Goal: Check status: Check status

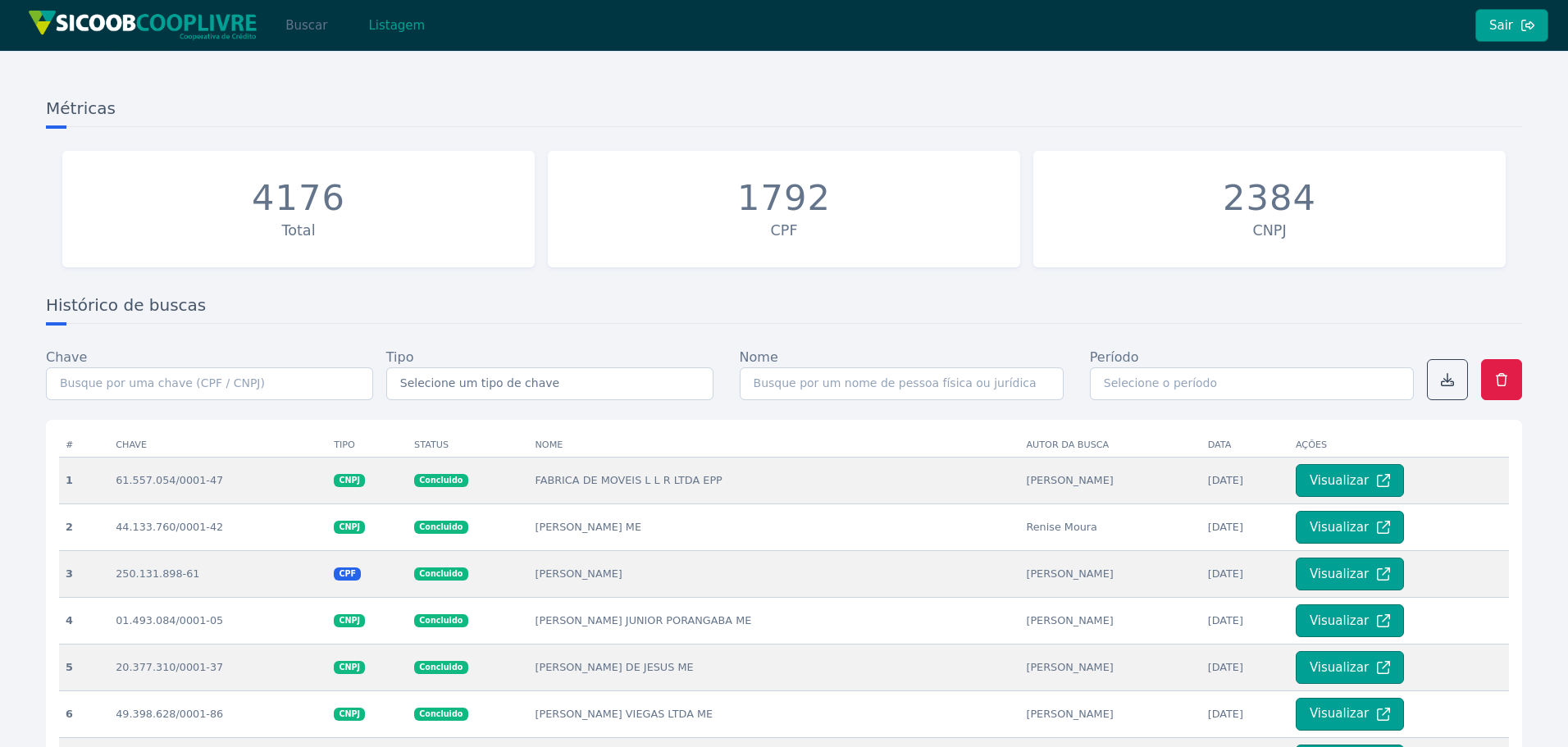
click at [306, 31] on button "Buscar" at bounding box center [306, 26] width 70 height 33
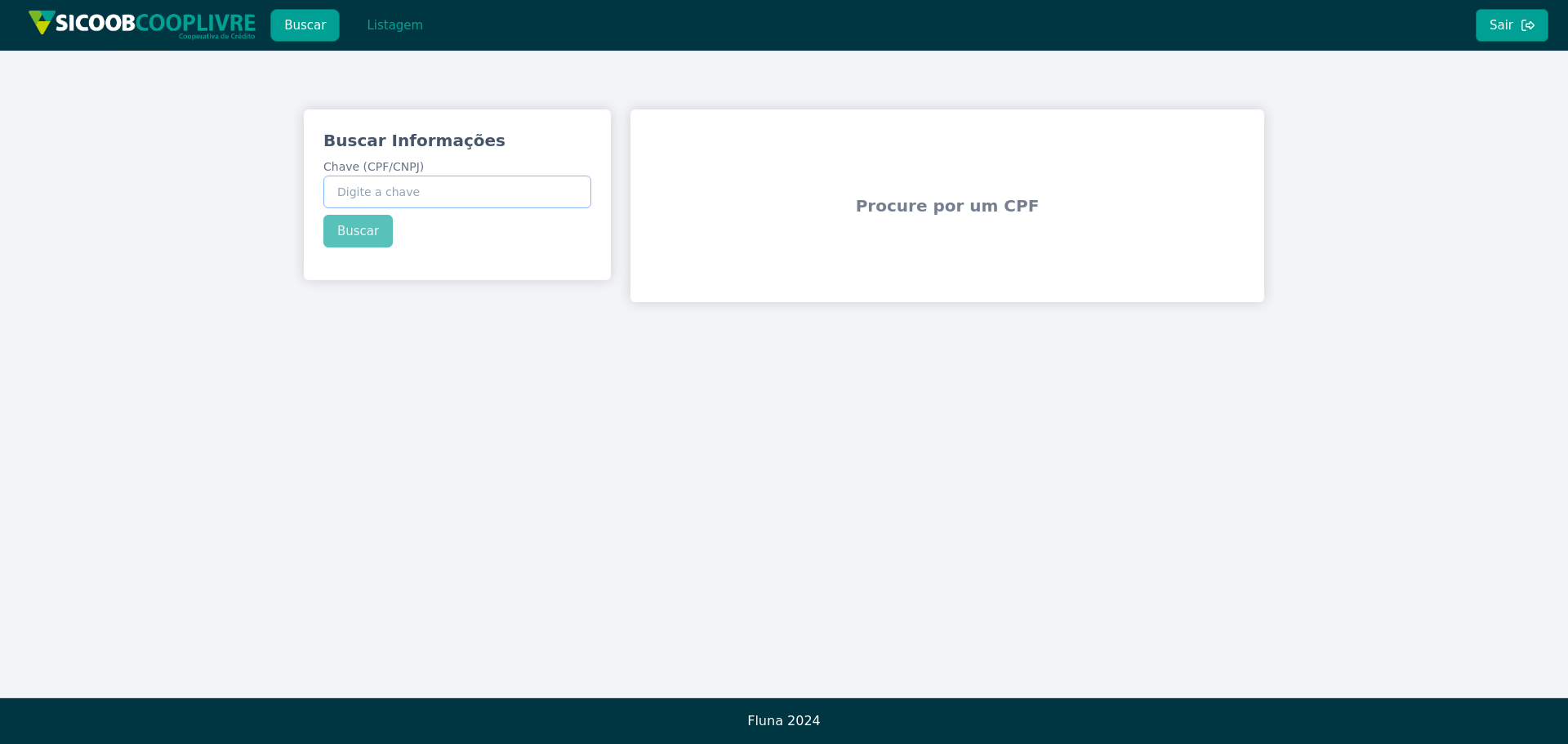
click at [473, 200] on input "Chave (CPF/CNPJ)" at bounding box center [458, 192] width 268 height 33
click at [455, 195] on input "Chave (CPF/CNPJ)" at bounding box center [458, 192] width 268 height 33
paste input "089.172.858-99"
type input "089.172.858-99"
click at [368, 237] on button "Buscar" at bounding box center [358, 232] width 70 height 33
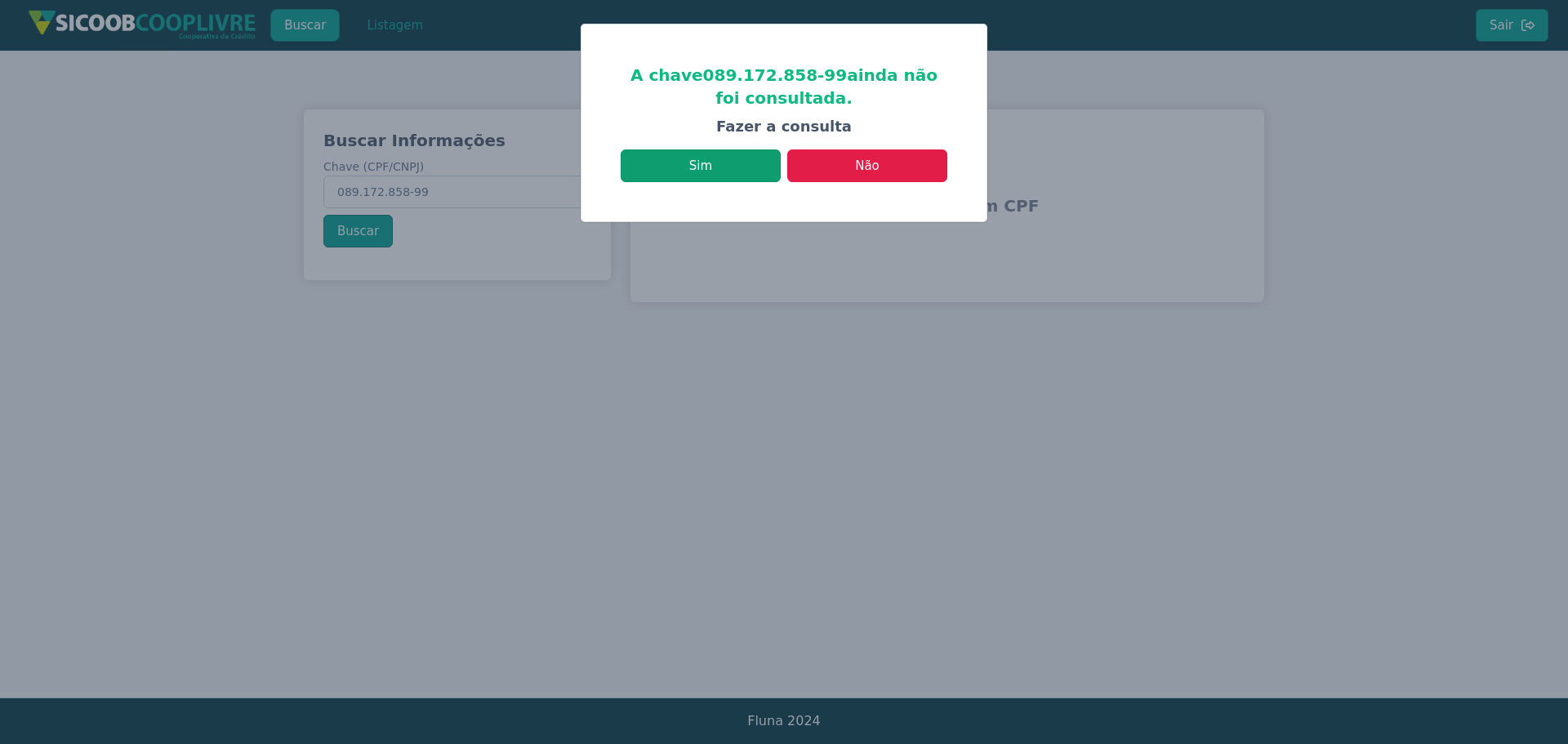
click at [749, 163] on button "Sim" at bounding box center [701, 166] width 160 height 33
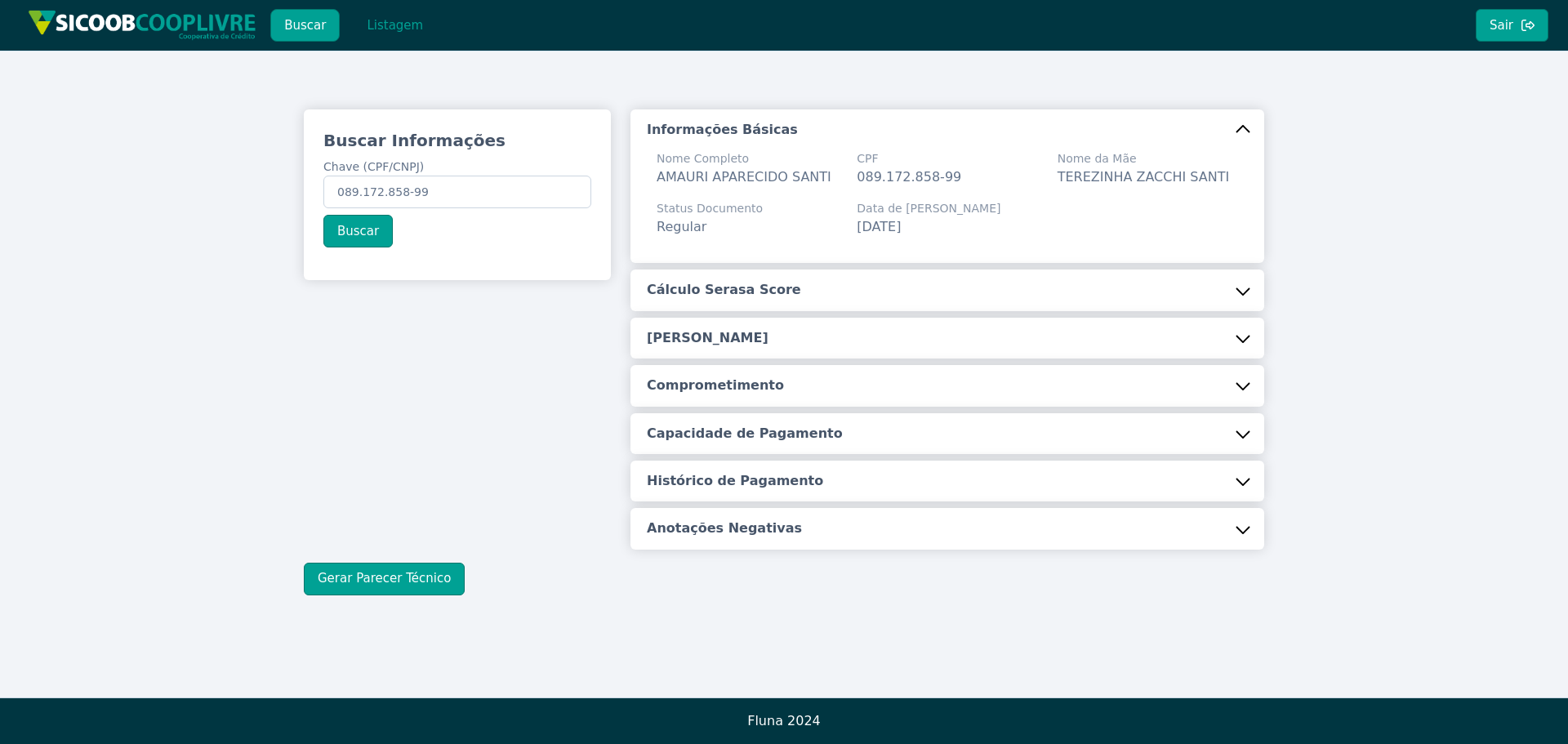
click at [855, 286] on button "Cálculo Serasa Score" at bounding box center [948, 290] width 634 height 41
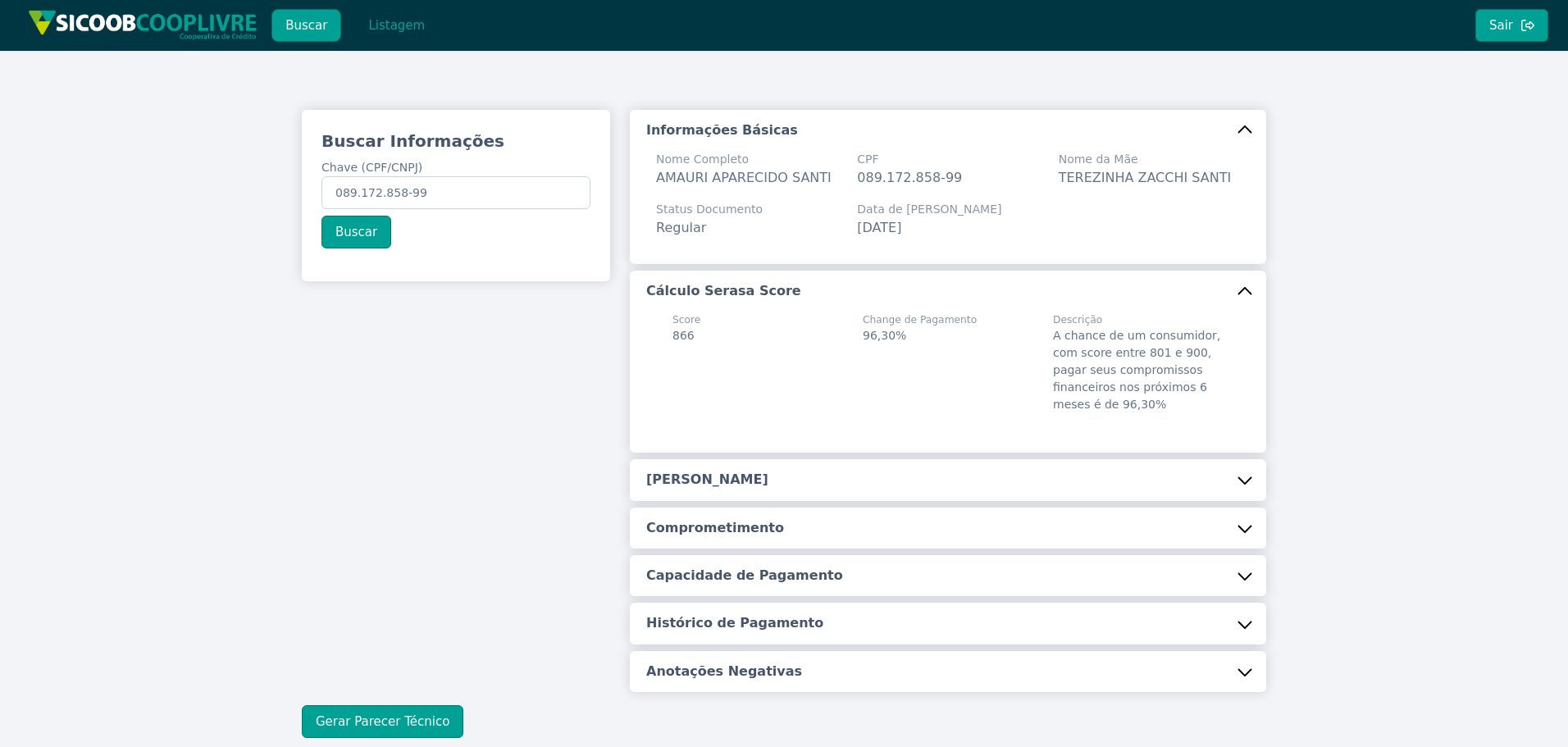
click at [844, 482] on button "[PERSON_NAME]" at bounding box center [949, 480] width 637 height 41
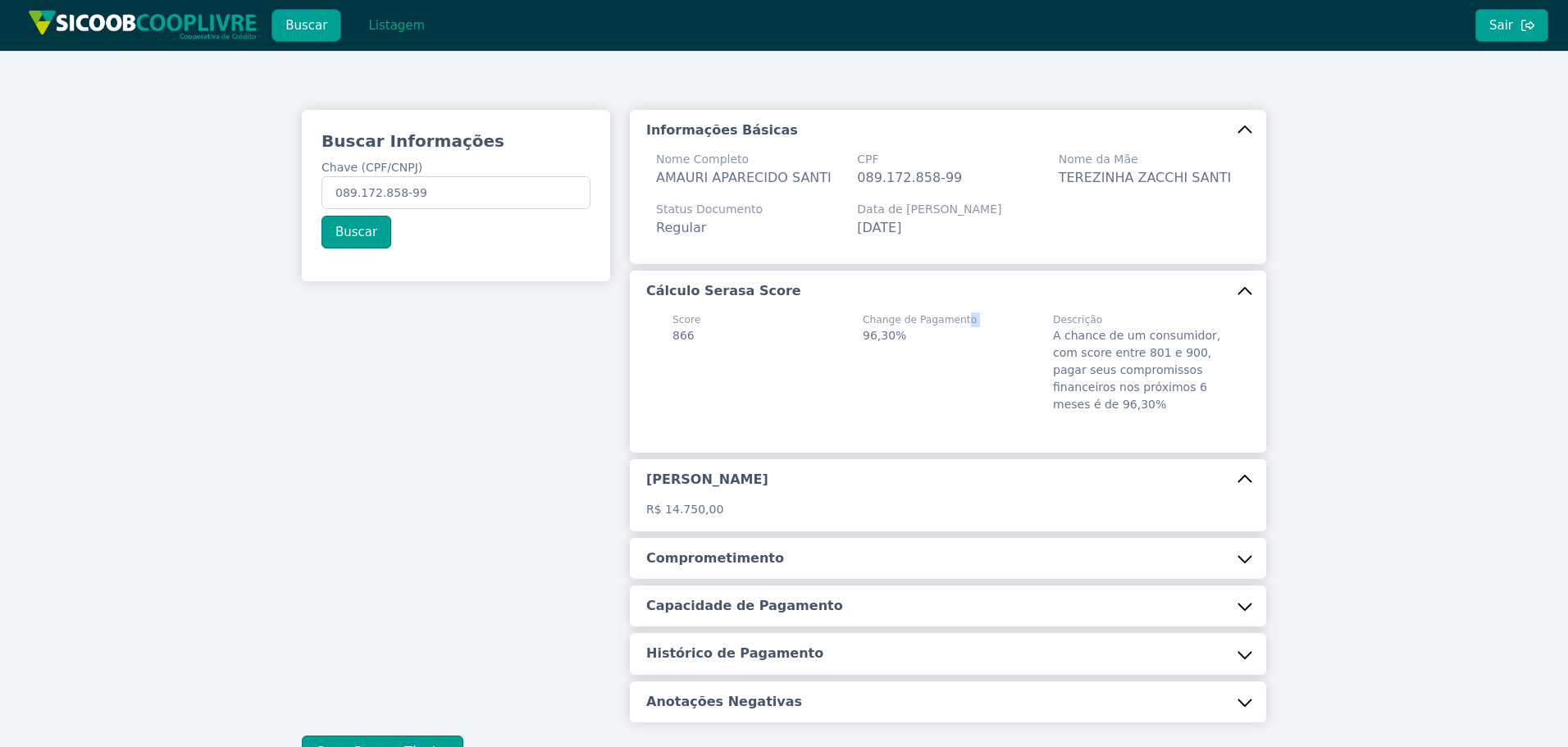
drag, startPoint x: 864, startPoint y: 329, endPoint x: 959, endPoint y: 325, distance: 95.1
click at [959, 325] on div "Change de Pagamento 96,30%" at bounding box center [920, 363] width 114 height 101
click at [894, 341] on span "96,30%" at bounding box center [884, 336] width 44 height 13
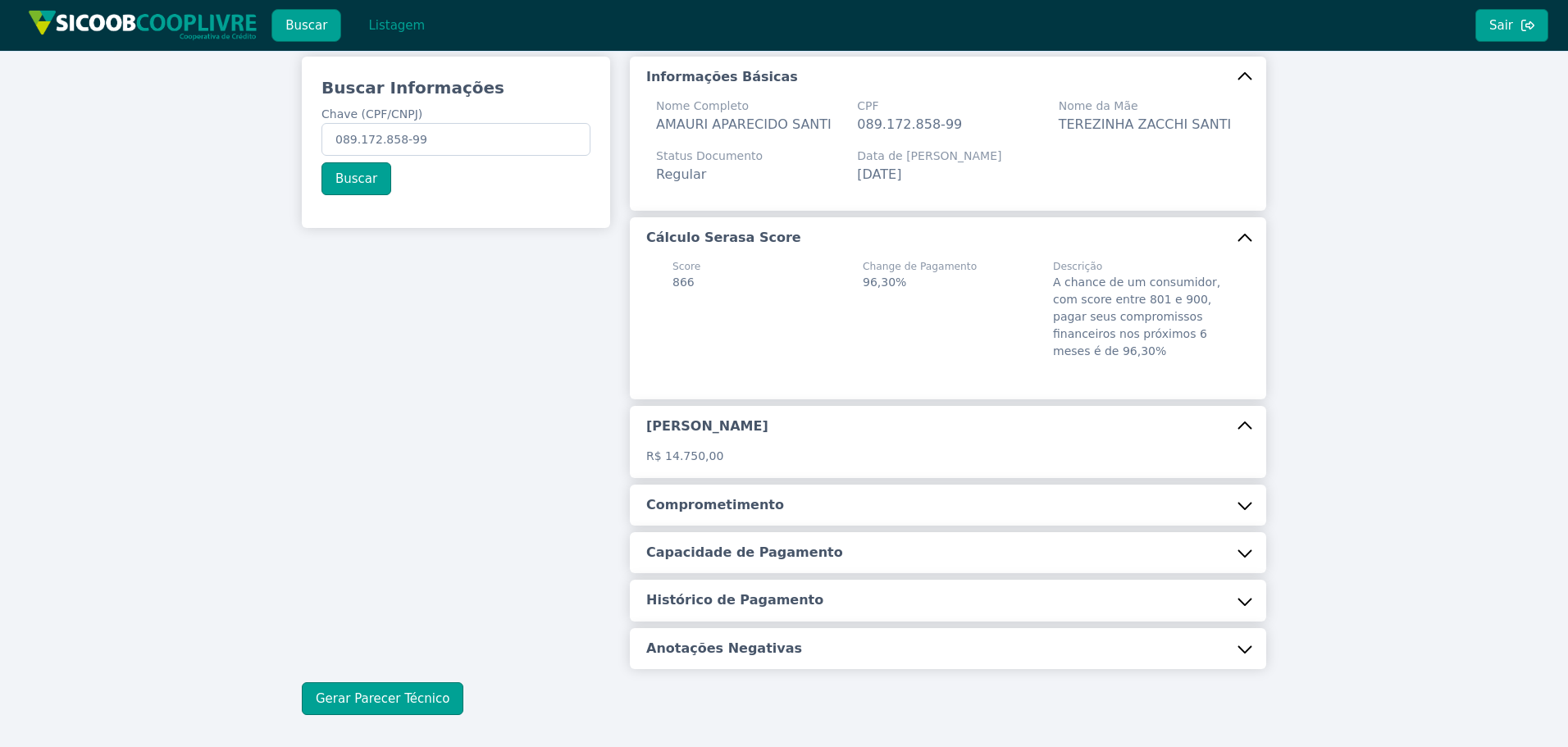
scroll to position [82, 0]
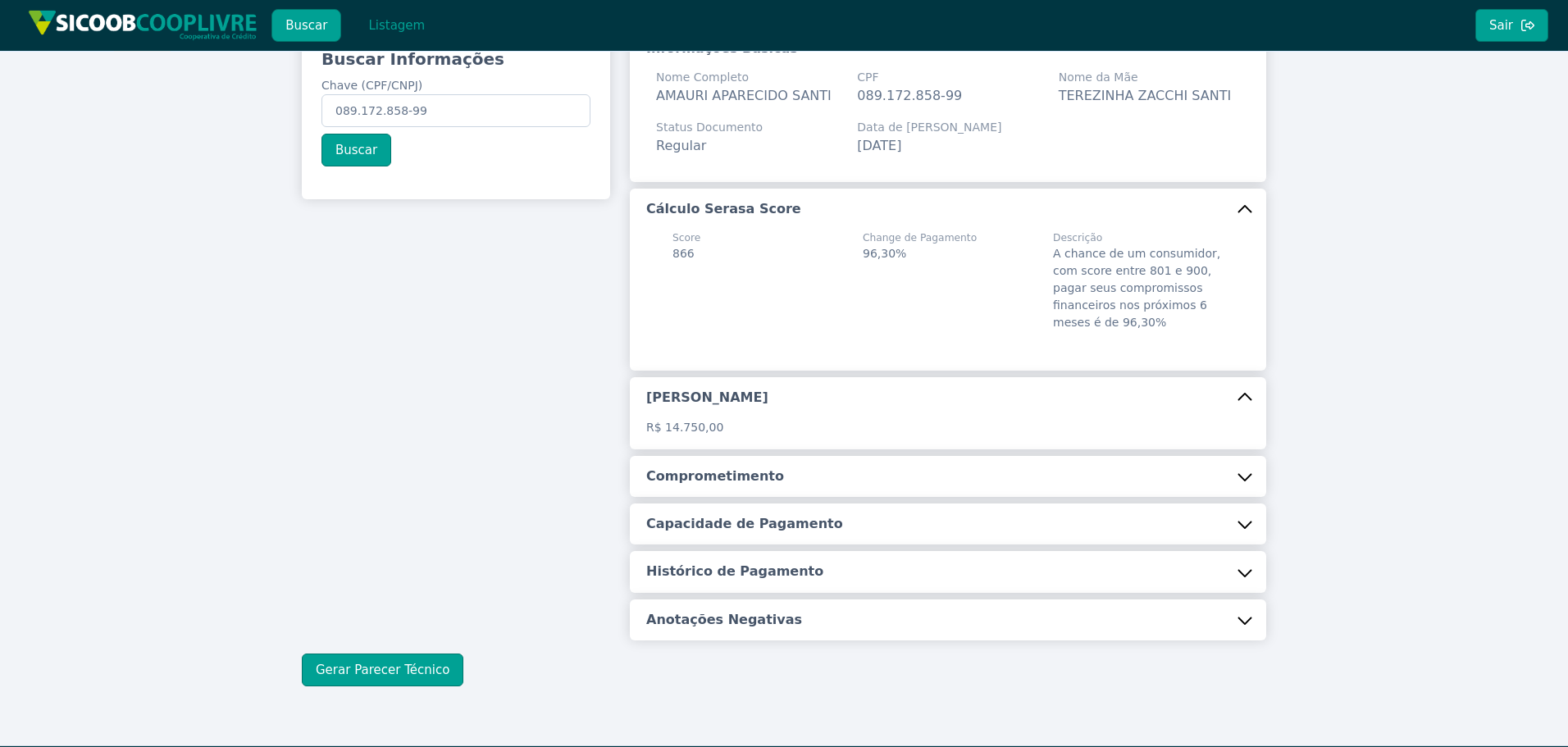
click at [1118, 486] on button "Comprometimento" at bounding box center [949, 477] width 637 height 41
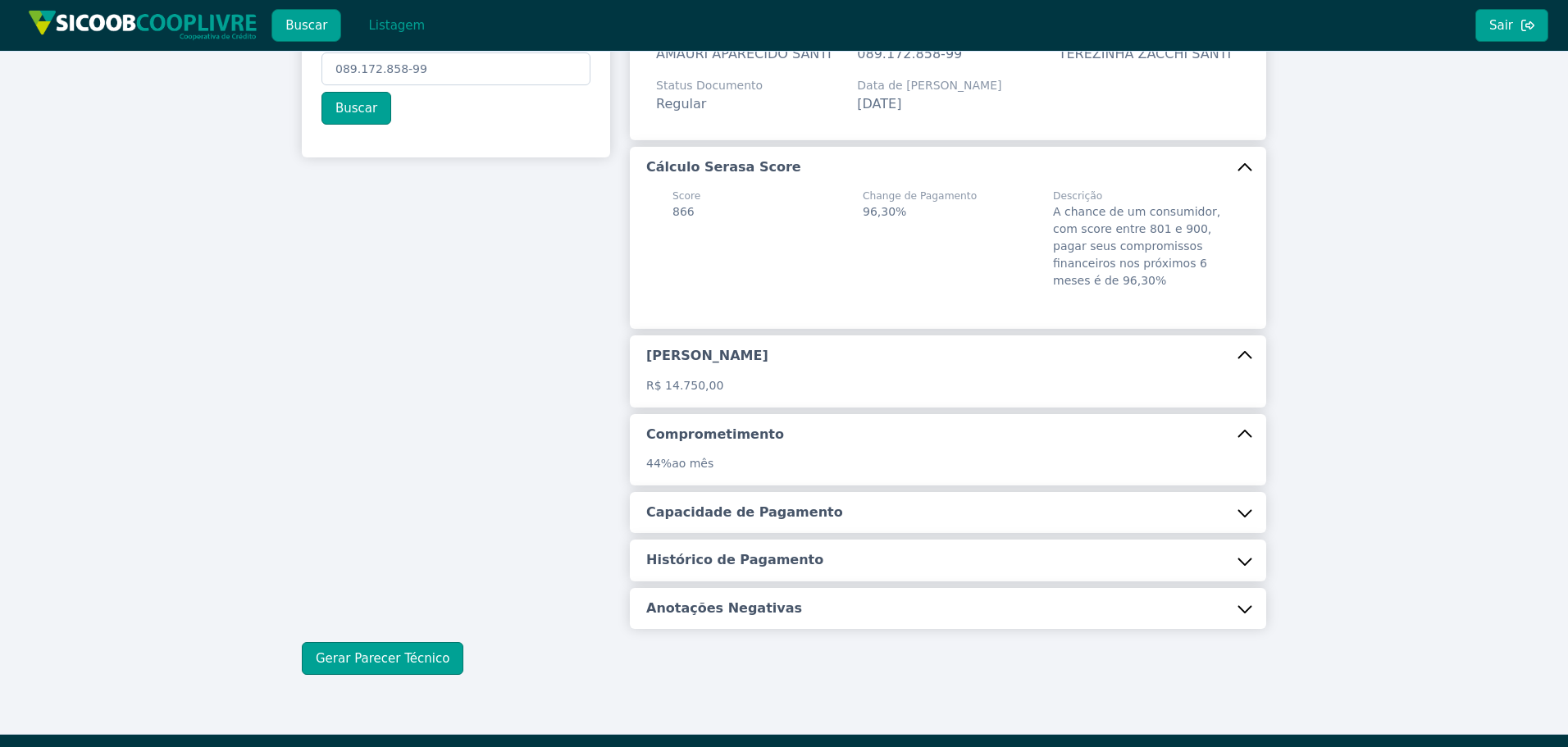
scroll to position [157, 0]
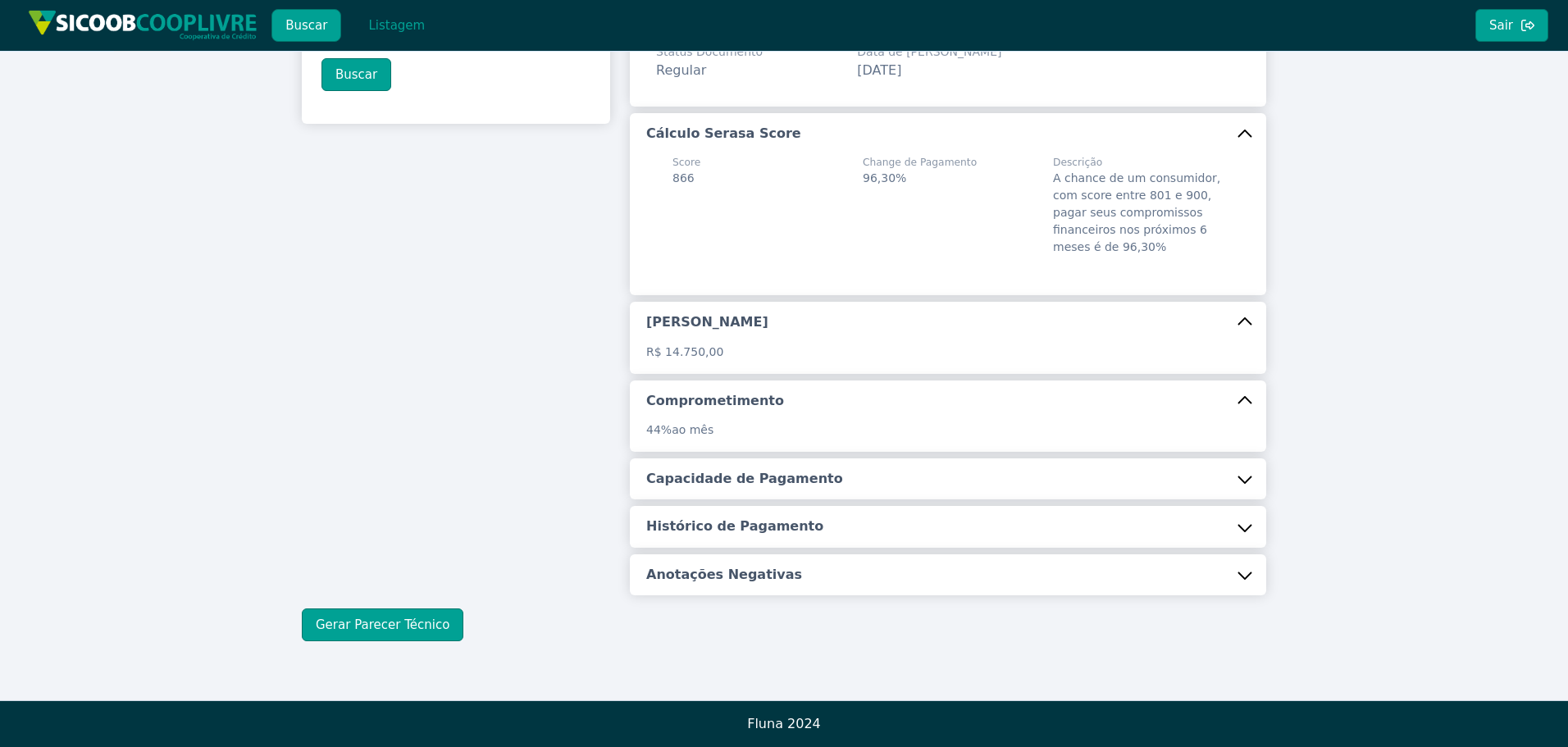
click at [737, 476] on h5 "Capacidade de Pagamento" at bounding box center [745, 479] width 197 height 18
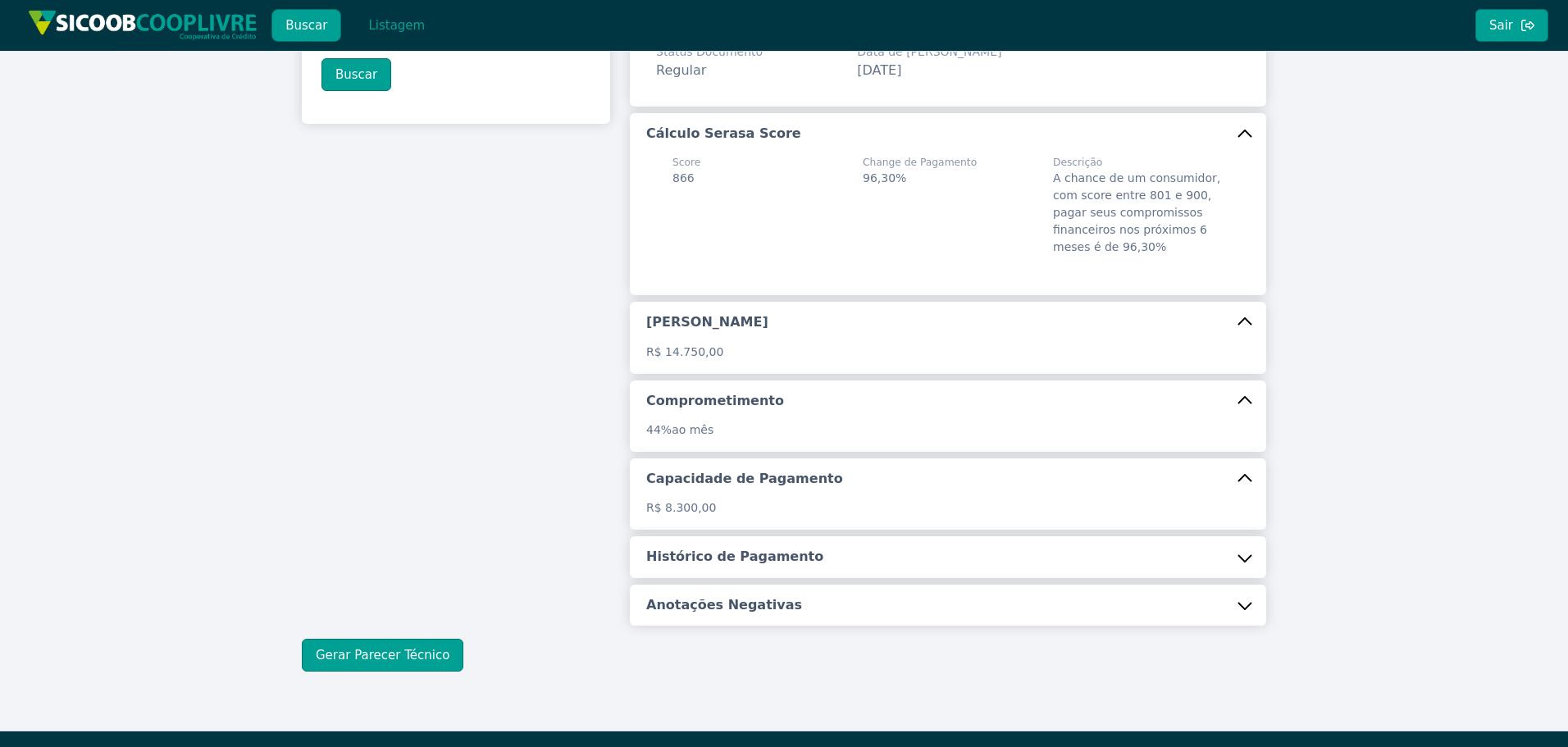
click at [790, 566] on button "Histórico de Pagamento" at bounding box center [949, 557] width 637 height 41
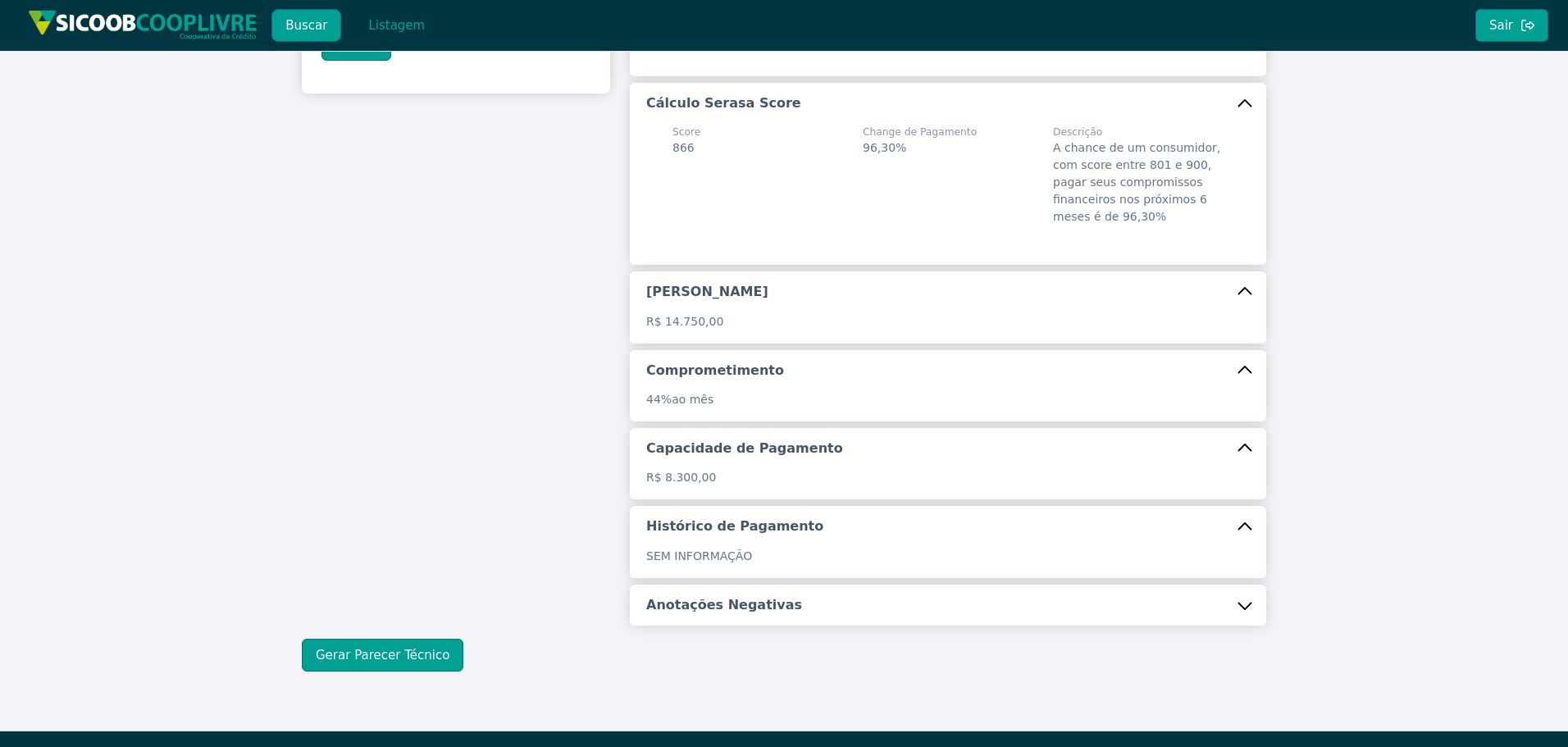
scroll to position [218, 0]
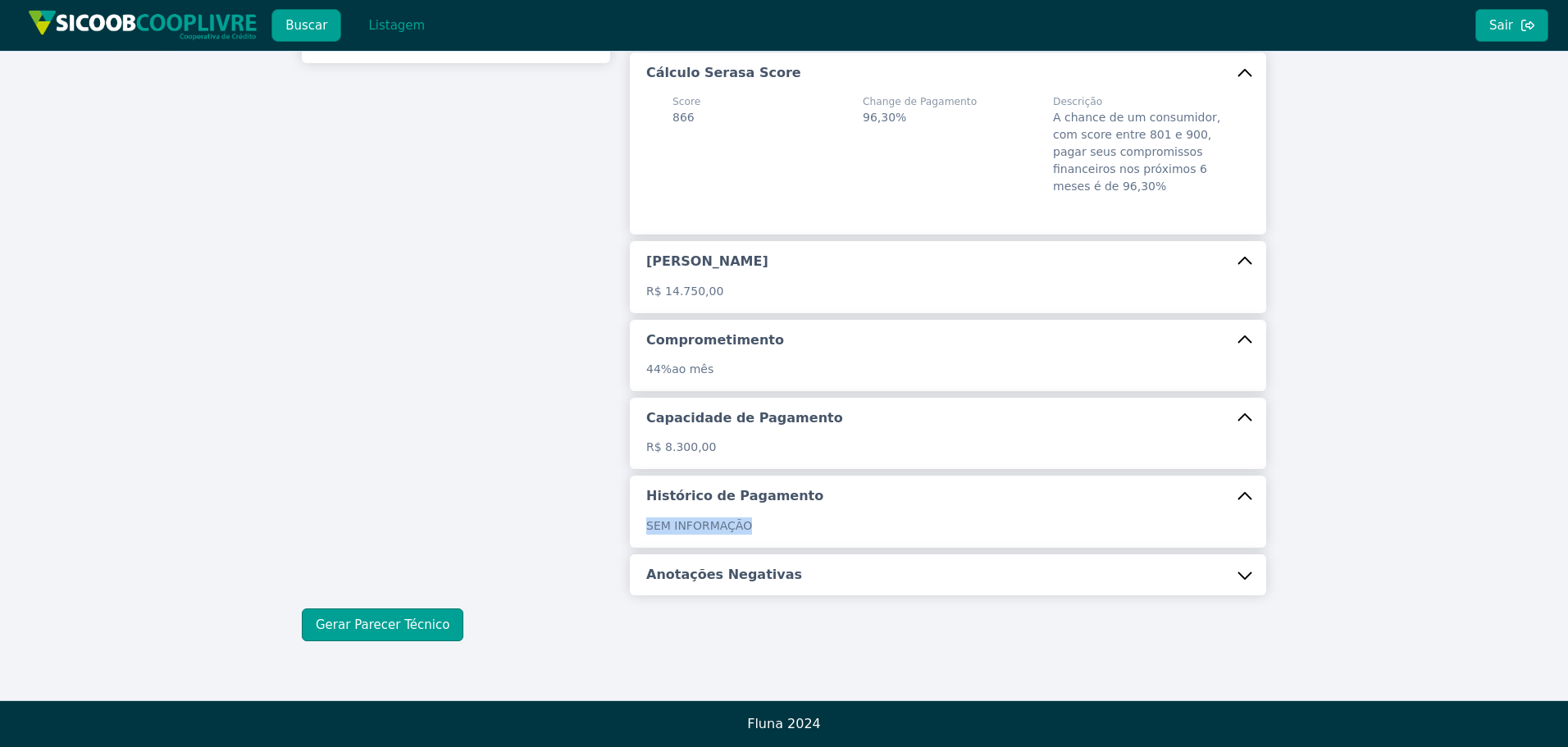
drag, startPoint x: 649, startPoint y: 526, endPoint x: 746, endPoint y: 527, distance: 97.0
click at [746, 527] on p "SEM INFORMAÇÃO" at bounding box center [949, 526] width 604 height 17
click at [785, 529] on p "SEM INFORMAÇÃO" at bounding box center [949, 526] width 604 height 17
click at [777, 566] on button "Anotações Negativas" at bounding box center [949, 575] width 637 height 41
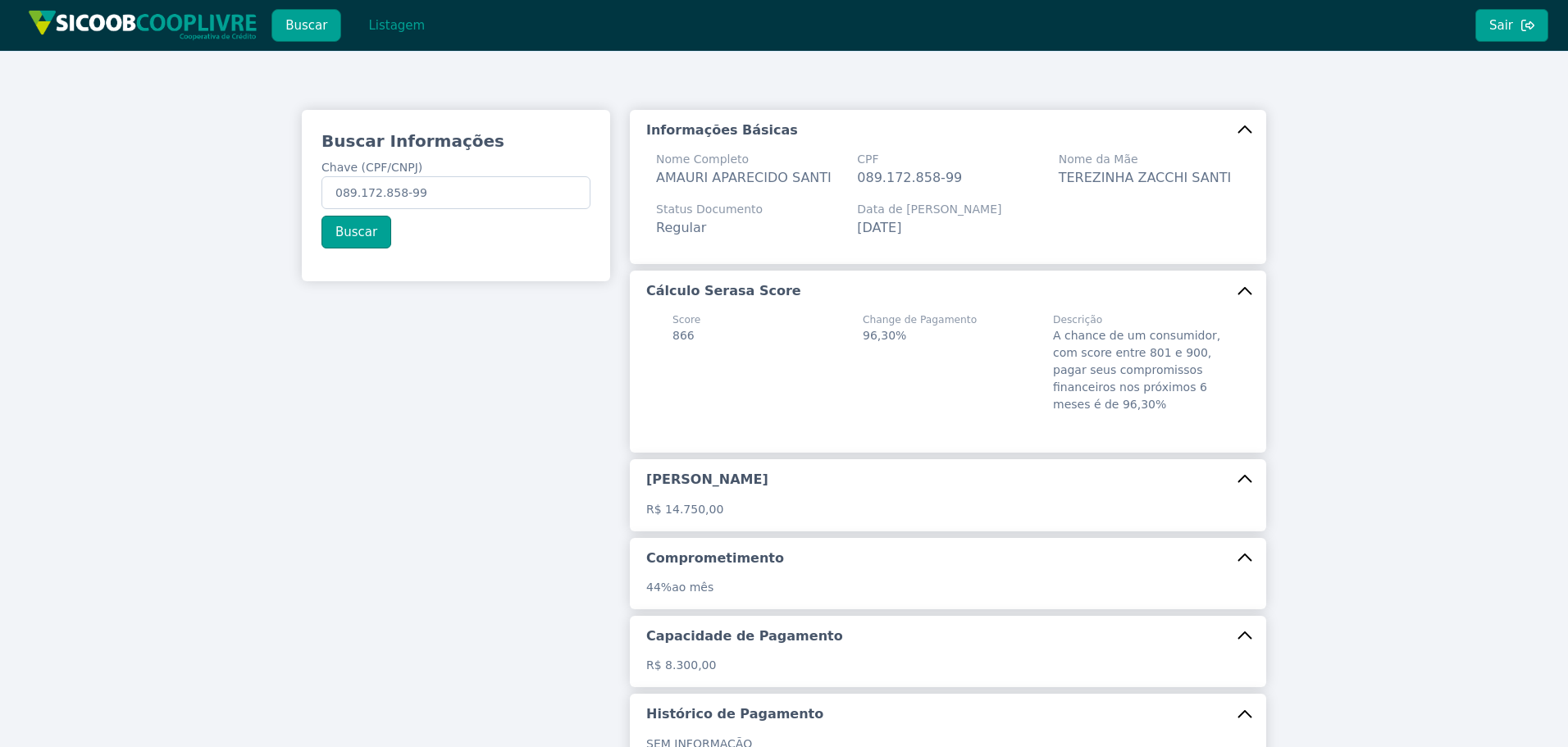
scroll to position [246, 0]
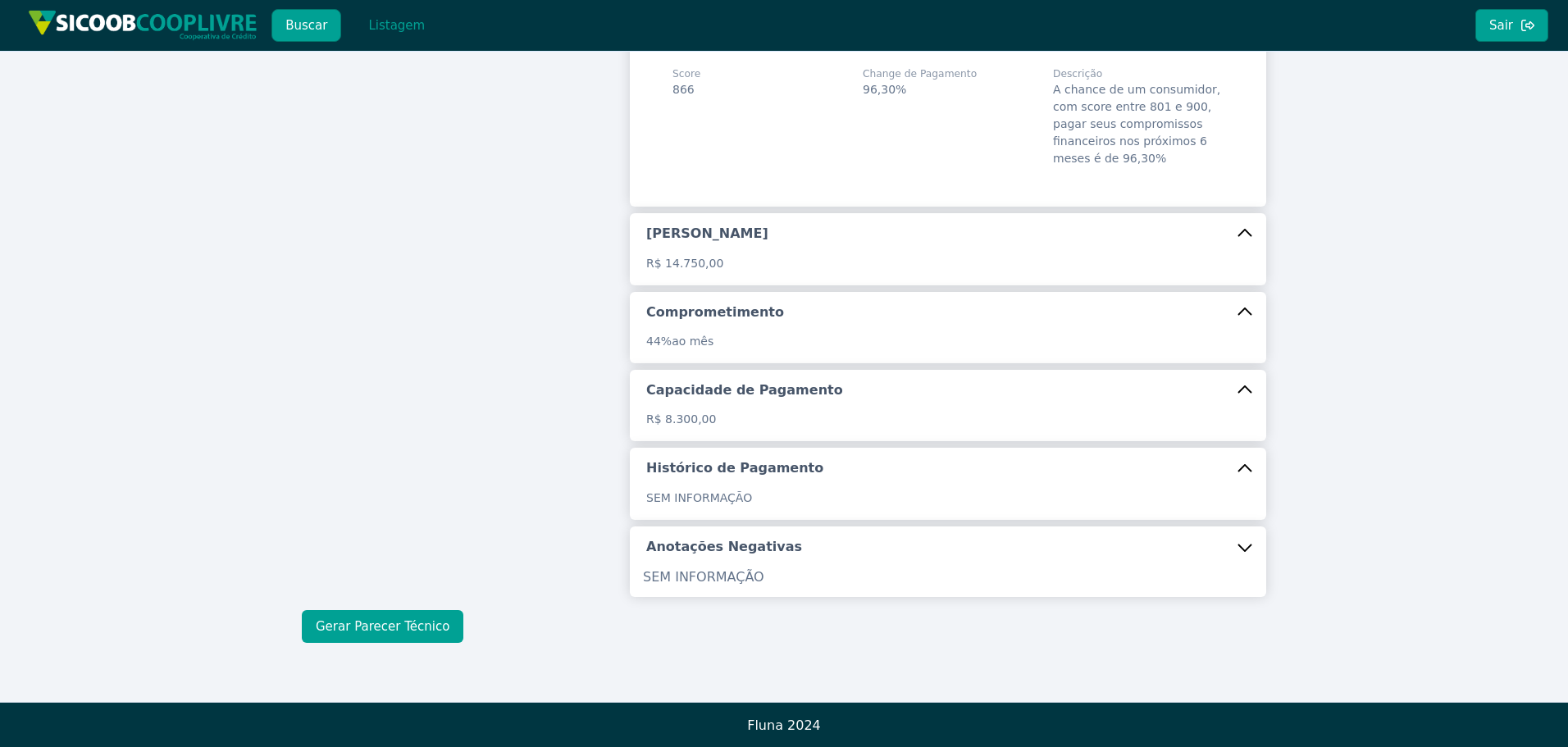
click at [438, 627] on button "Gerar Parecer Técnico" at bounding box center [383, 627] width 162 height 33
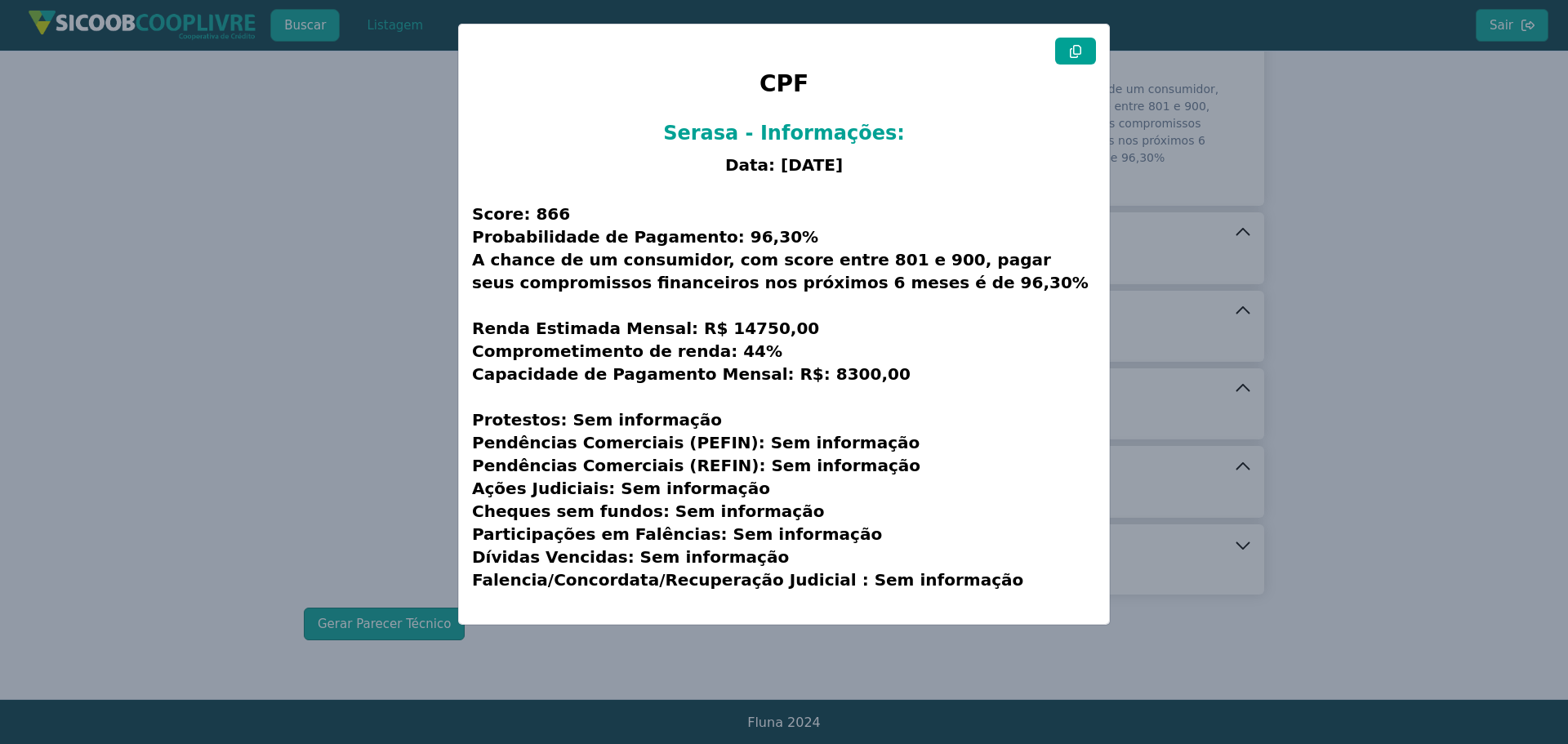
click at [1075, 57] on icon at bounding box center [1076, 52] width 11 height 13
click at [274, 241] on modal-container "CPF Serasa - Informações: Data: [DATE] Score: 866 Probabilidade de Pagamento: 9…" at bounding box center [784, 372] width 1568 height 744
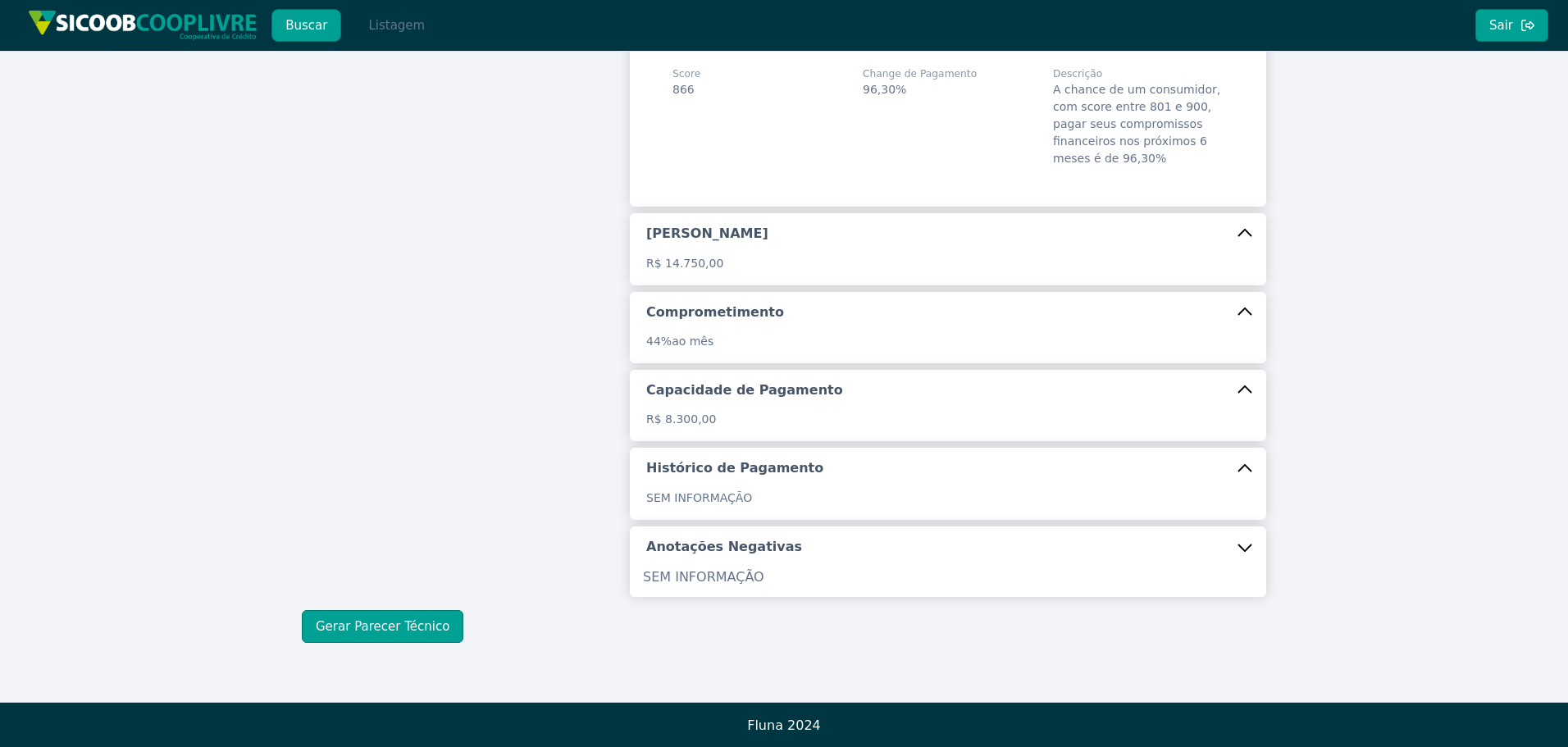
click at [401, 31] on button "Listagem" at bounding box center [397, 26] width 84 height 33
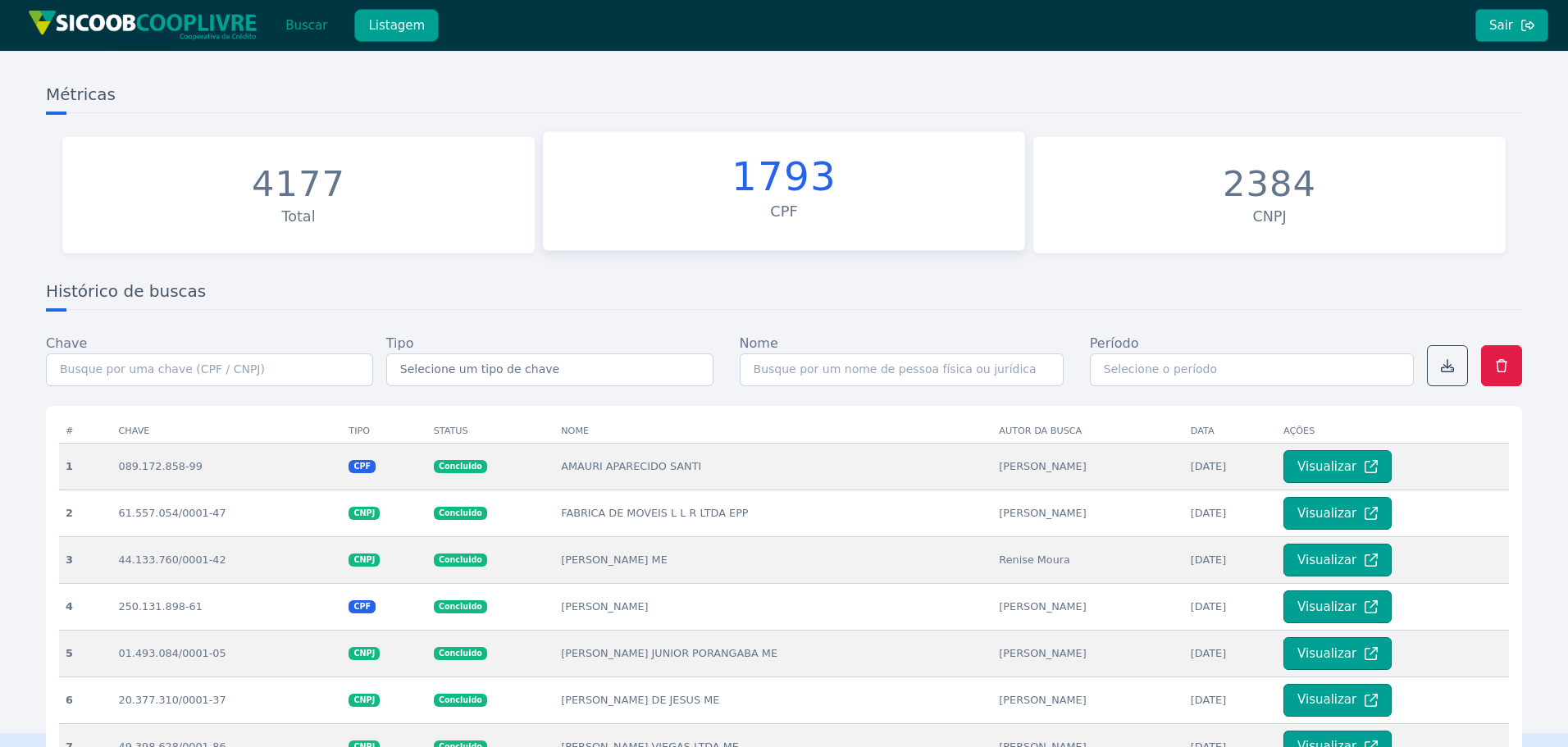
scroll to position [246, 0]
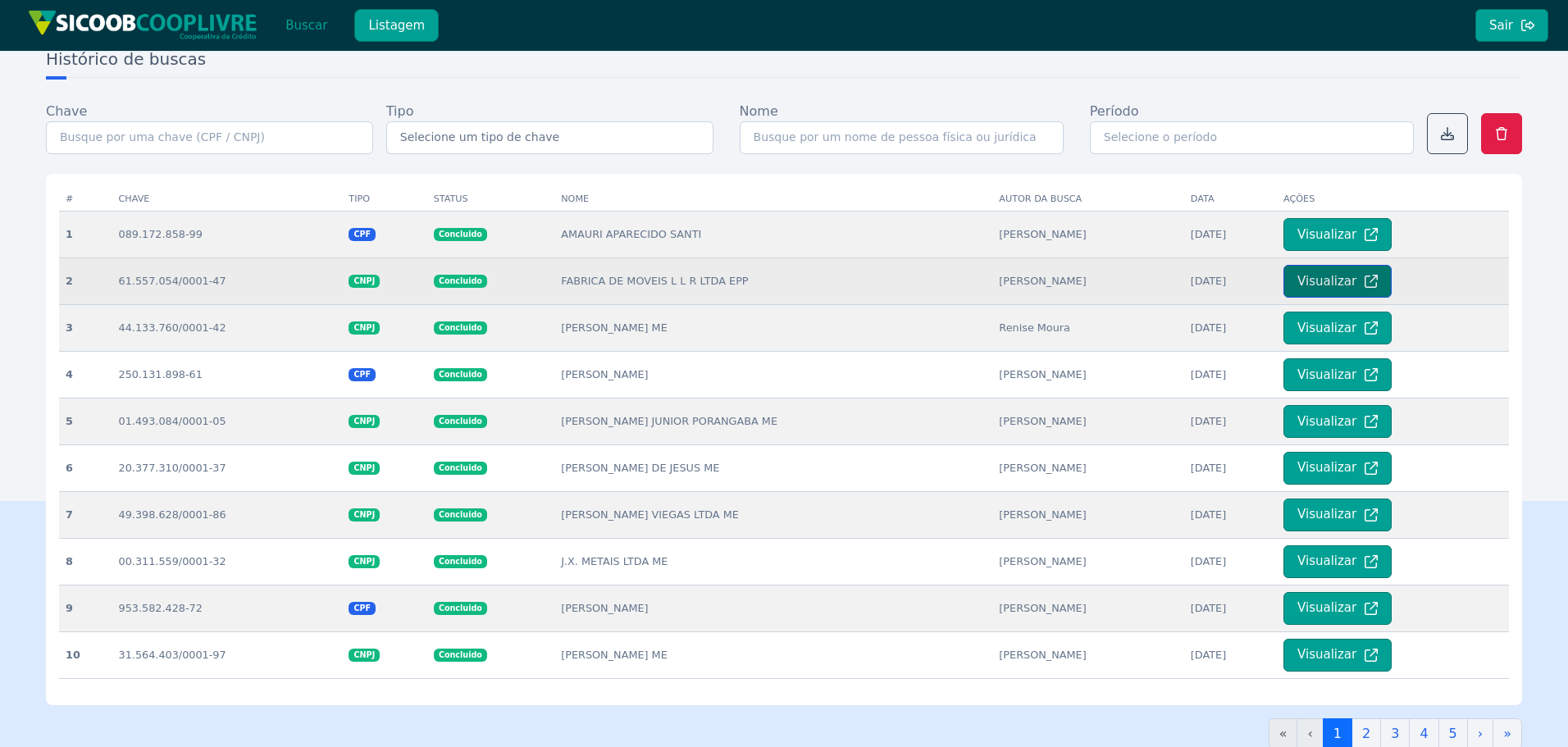
click at [1349, 287] on button "Visualizar" at bounding box center [1337, 281] width 108 height 33
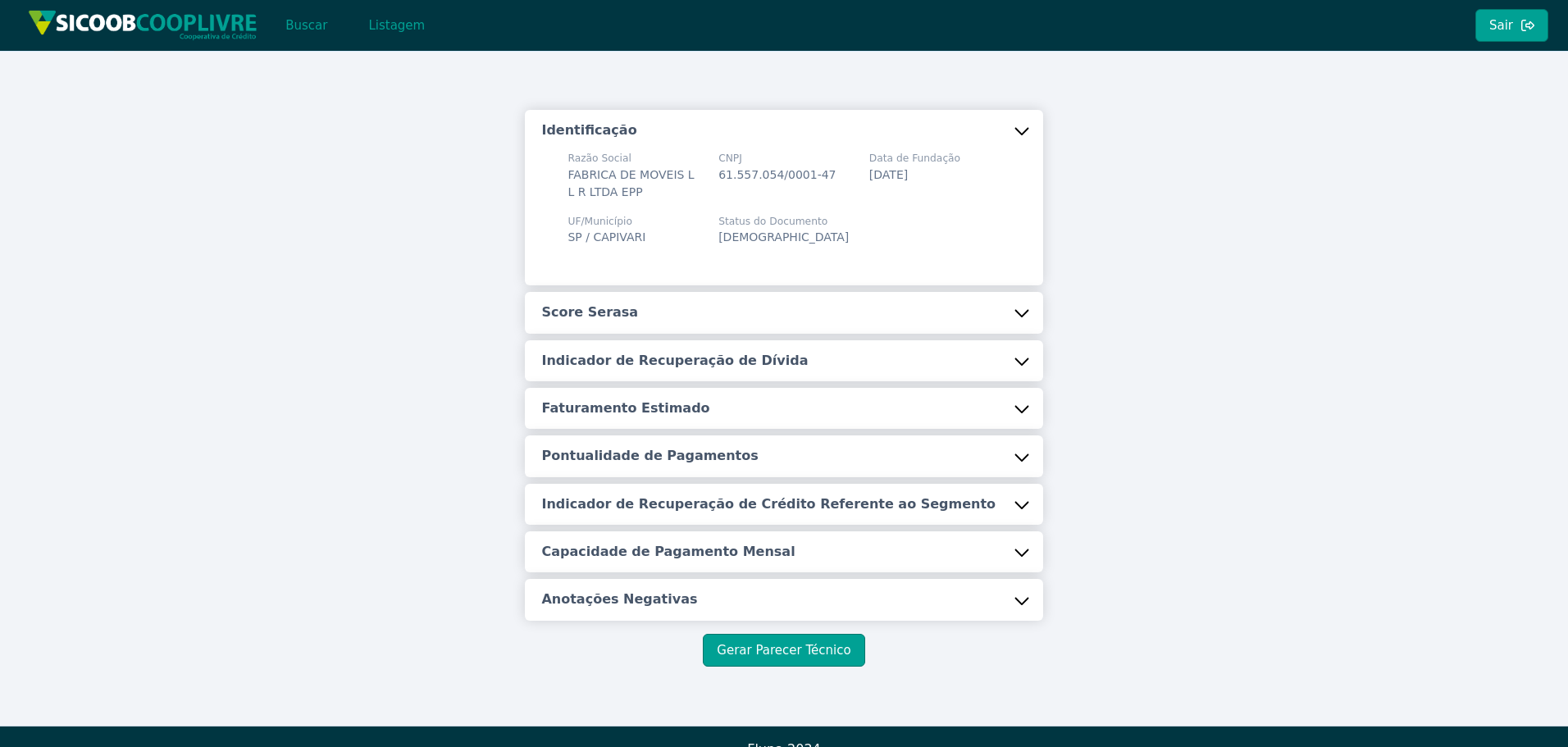
click at [902, 302] on button "Score Serasa" at bounding box center [784, 312] width 518 height 41
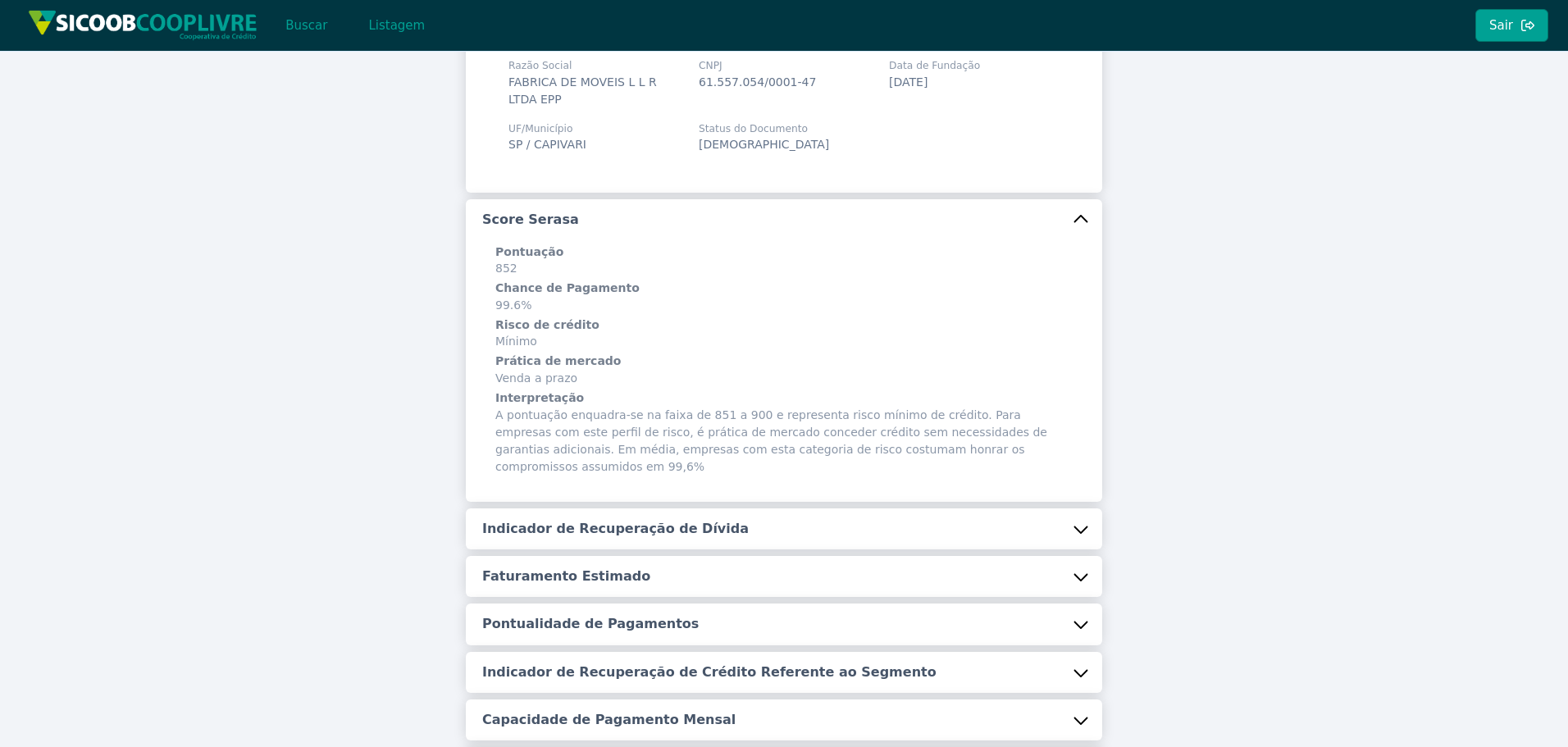
scroll to position [164, 0]
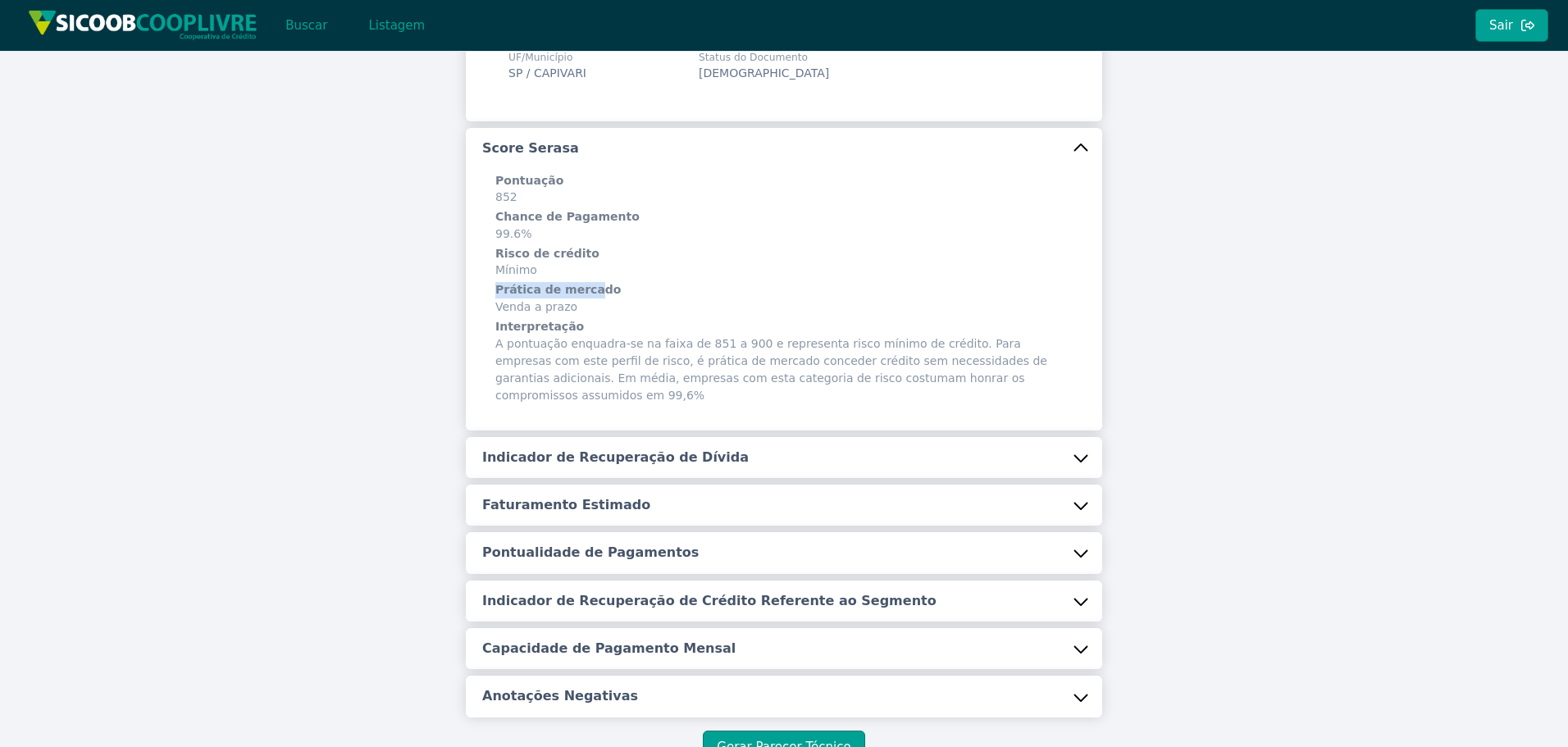
drag, startPoint x: 491, startPoint y: 291, endPoint x: 582, endPoint y: 293, distance: 91.0
click at [582, 293] on p "Pontuação 852 Chance de Pagamento 99.6% Risco de crédito Mínimo Prática de merc…" at bounding box center [784, 289] width 604 height 237
click at [575, 309] on span "Prática de mercado Venda a prazo" at bounding box center [784, 298] width 577 height 34
drag, startPoint x: 492, startPoint y: 308, endPoint x: 566, endPoint y: 311, distance: 74.1
click at [566, 311] on p "Pontuação 852 Chance de Pagamento 99.6% Risco de crédito Mínimo Prática de merc…" at bounding box center [784, 289] width 604 height 237
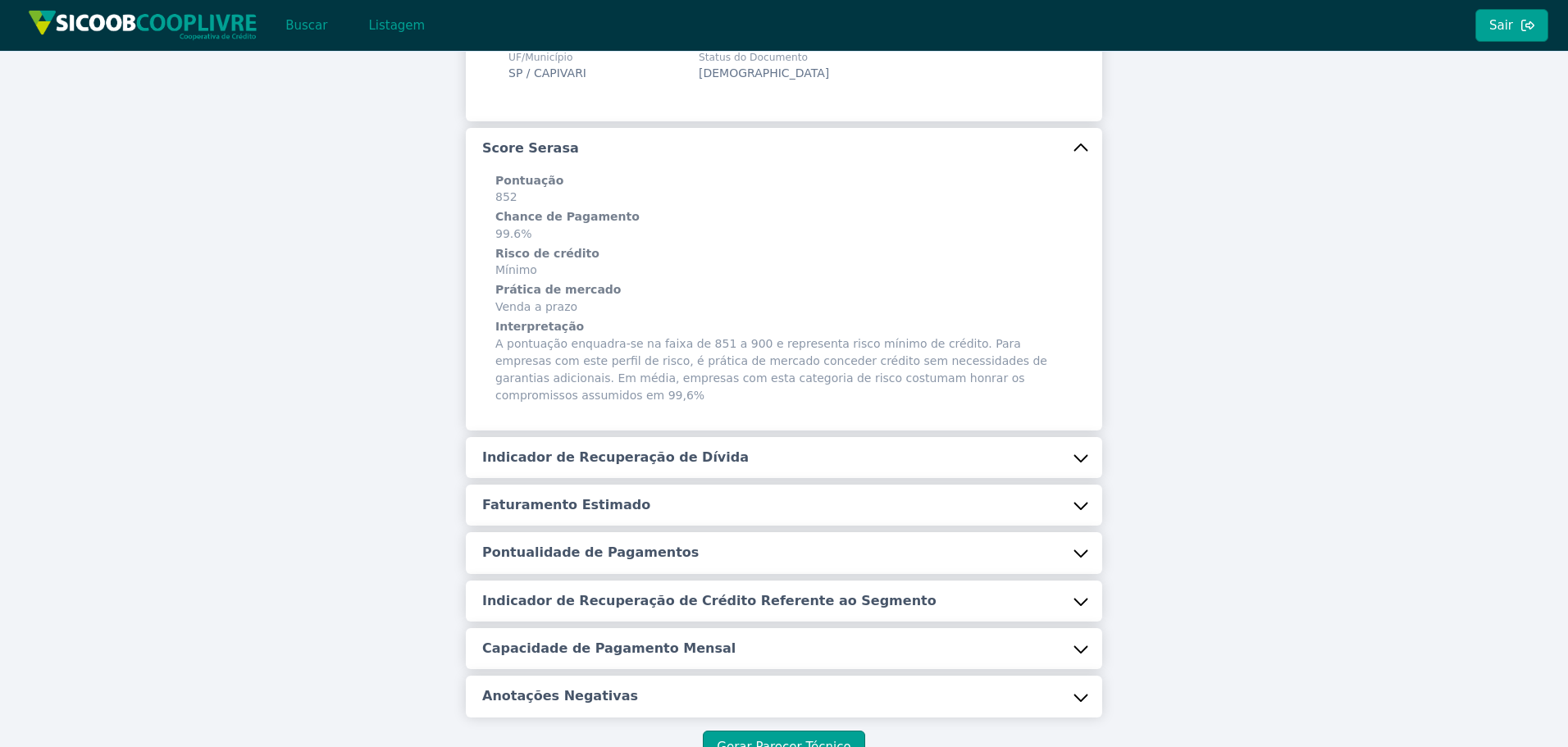
click at [597, 312] on span "Prática de mercado Venda a prazo" at bounding box center [784, 298] width 577 height 34
click at [665, 449] on h5 "Indicador de Recuperação de Dívida" at bounding box center [615, 458] width 266 height 18
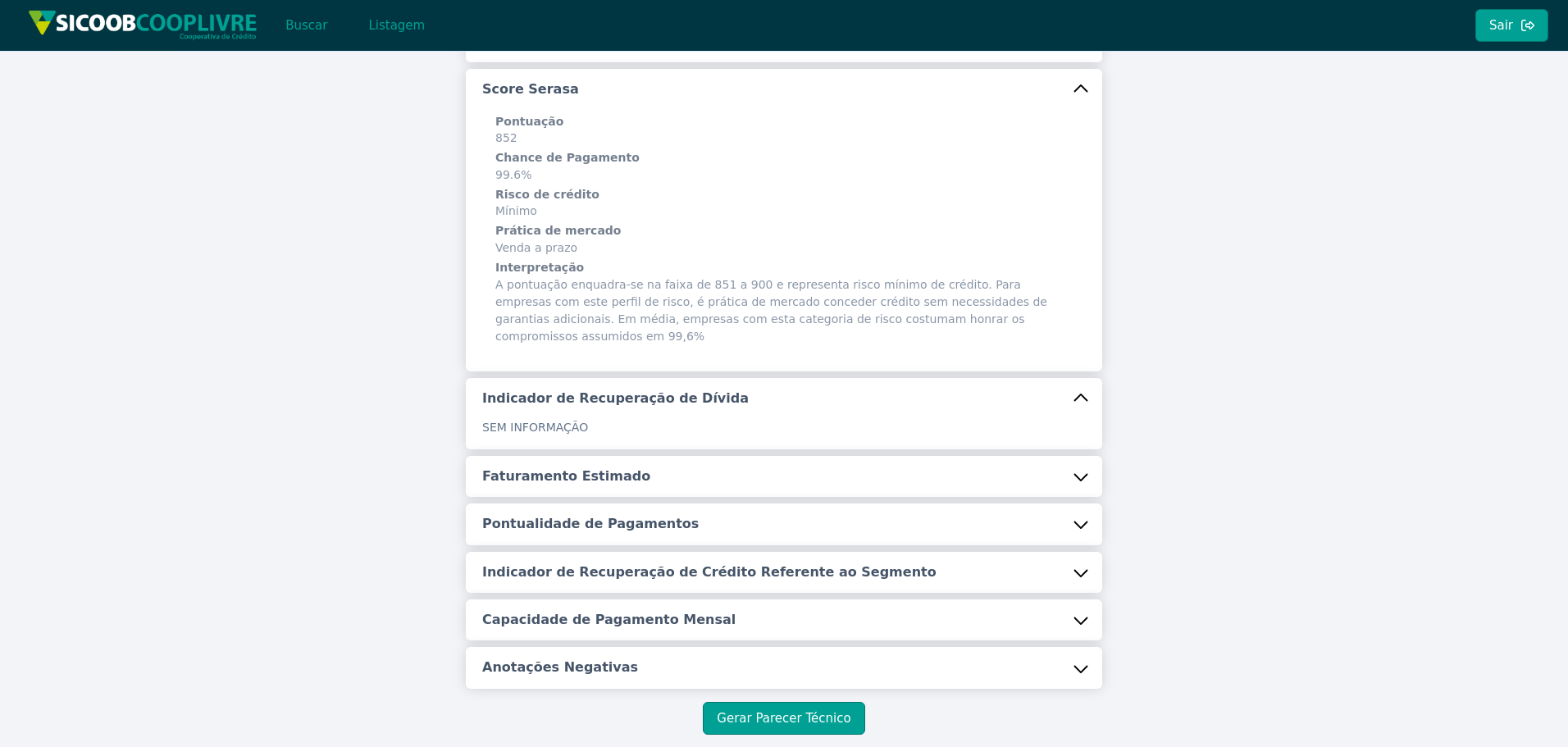
scroll to position [299, 0]
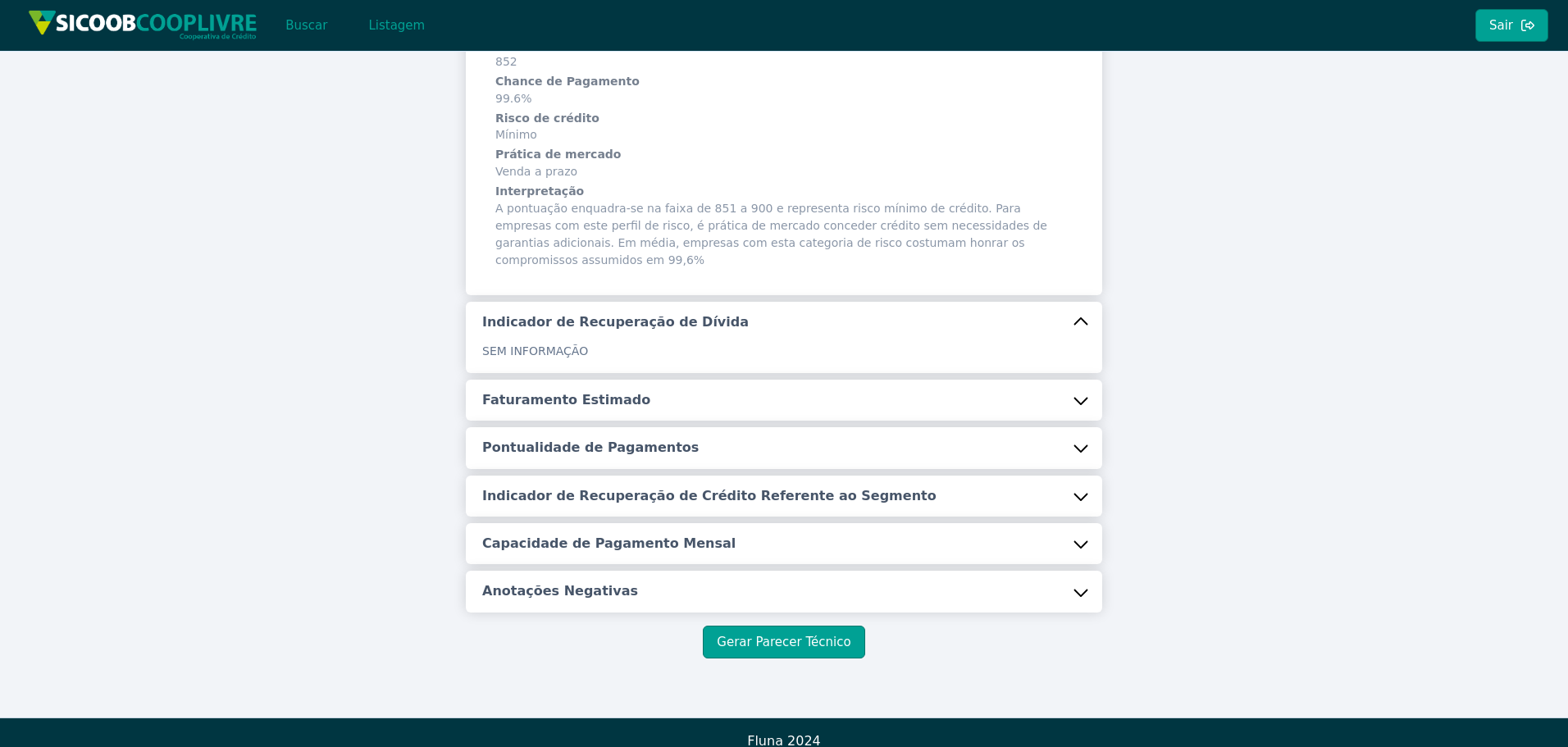
click at [593, 391] on h5 "Faturamento Estimado" at bounding box center [567, 400] width 168 height 18
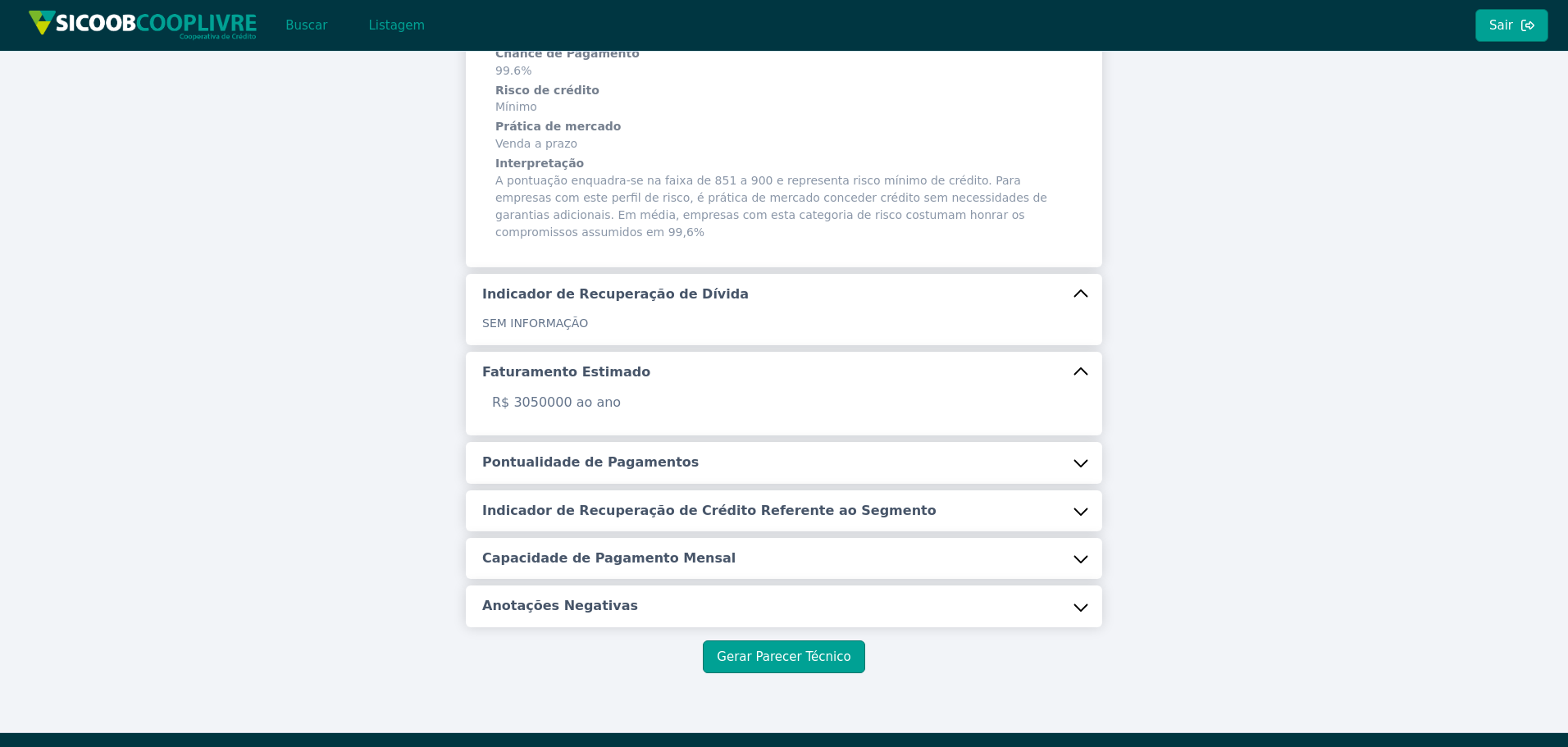
scroll to position [342, 0]
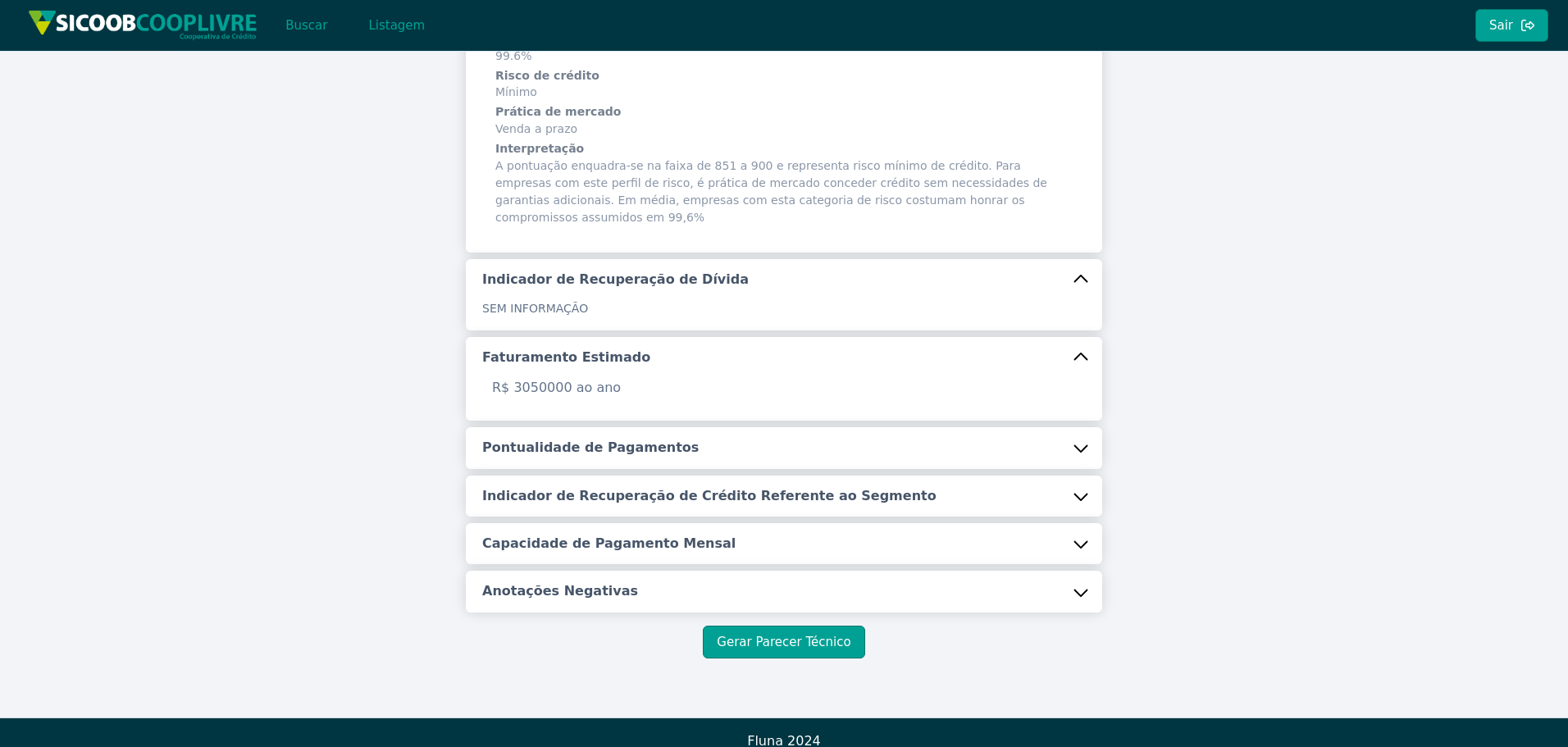
click at [633, 439] on h5 "Pontualidade de Pagamentos" at bounding box center [591, 448] width 217 height 18
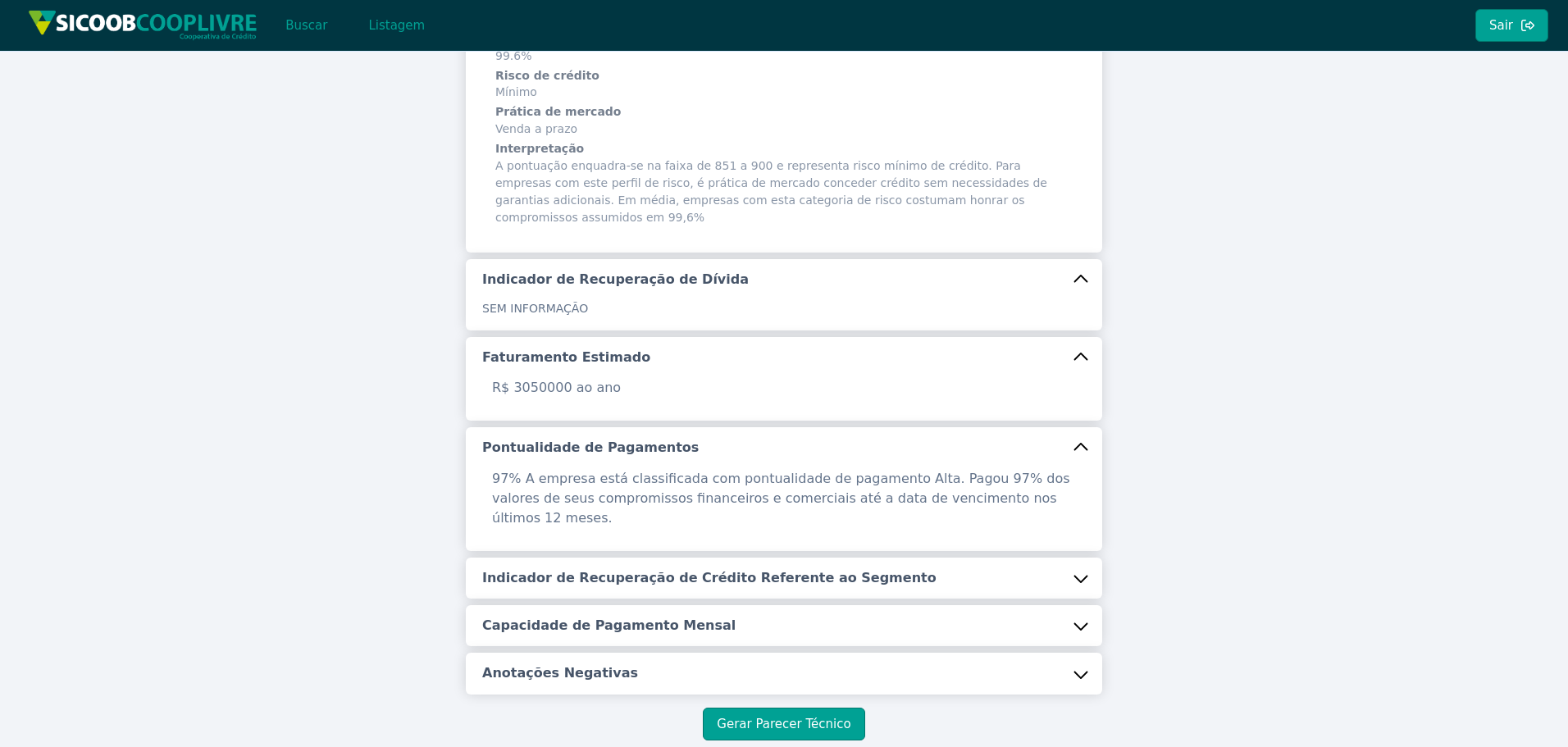
scroll to position [404, 0]
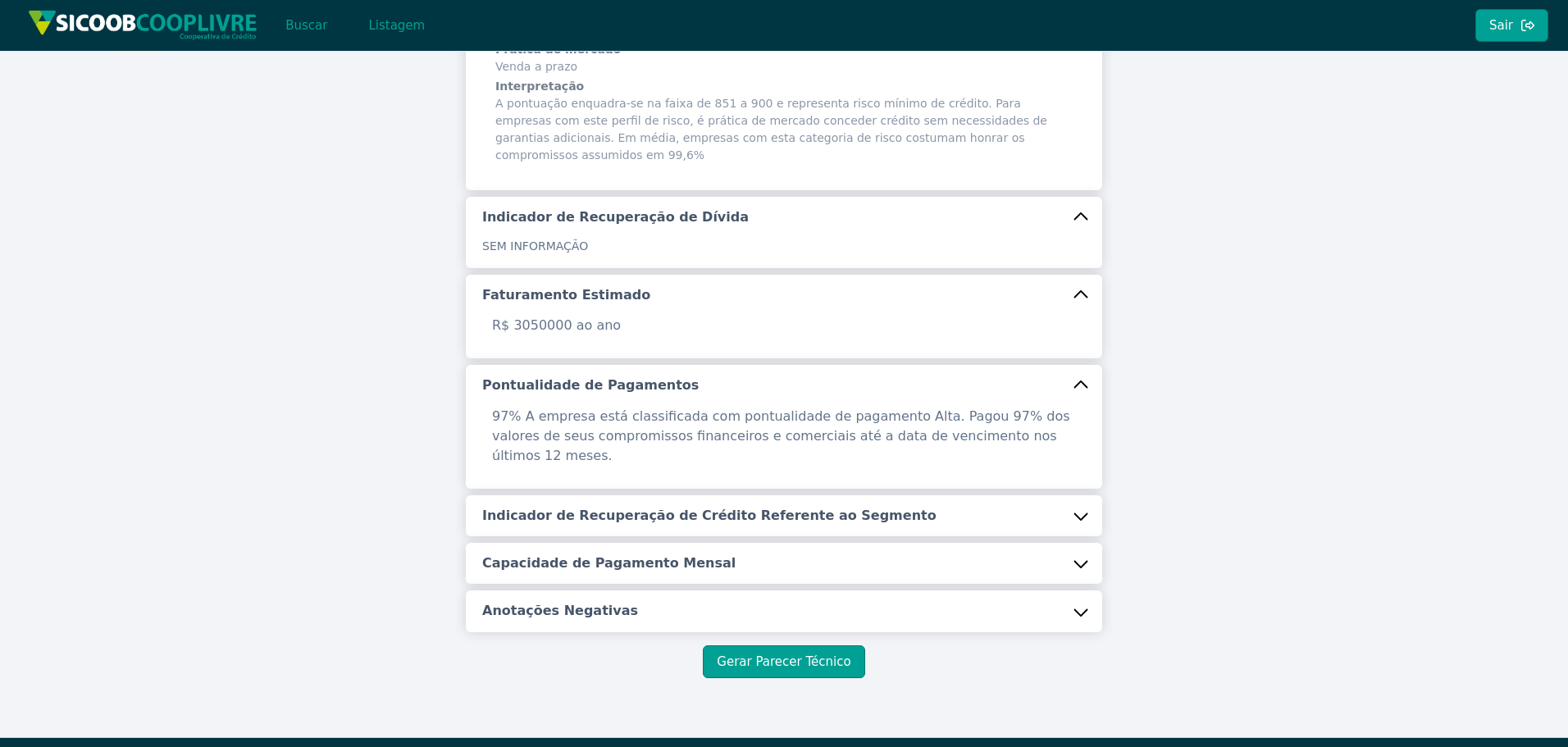
click at [910, 496] on button "Indicador de Recuperação de Crédito Referente ao Segmento" at bounding box center [784, 516] width 637 height 41
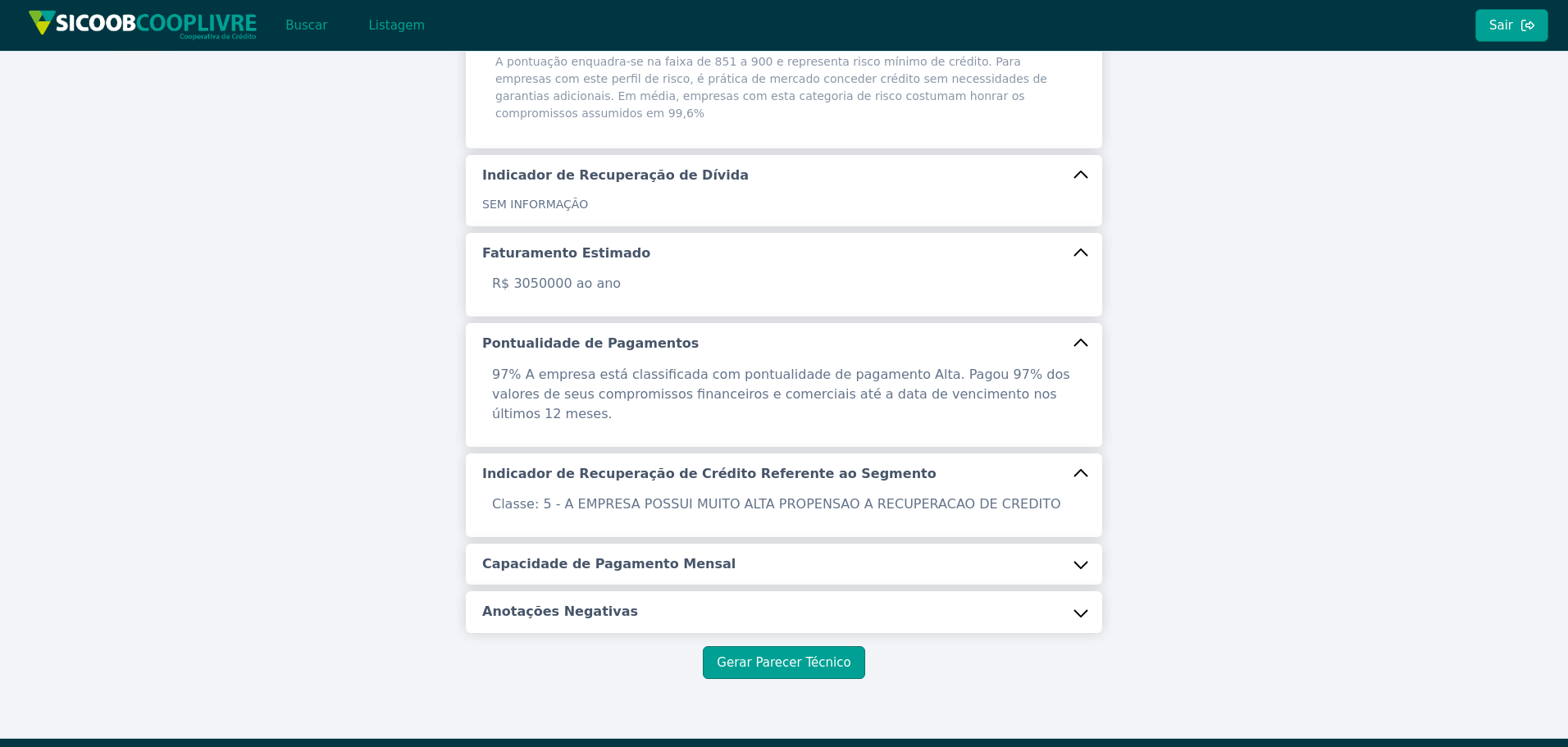
scroll to position [447, 0]
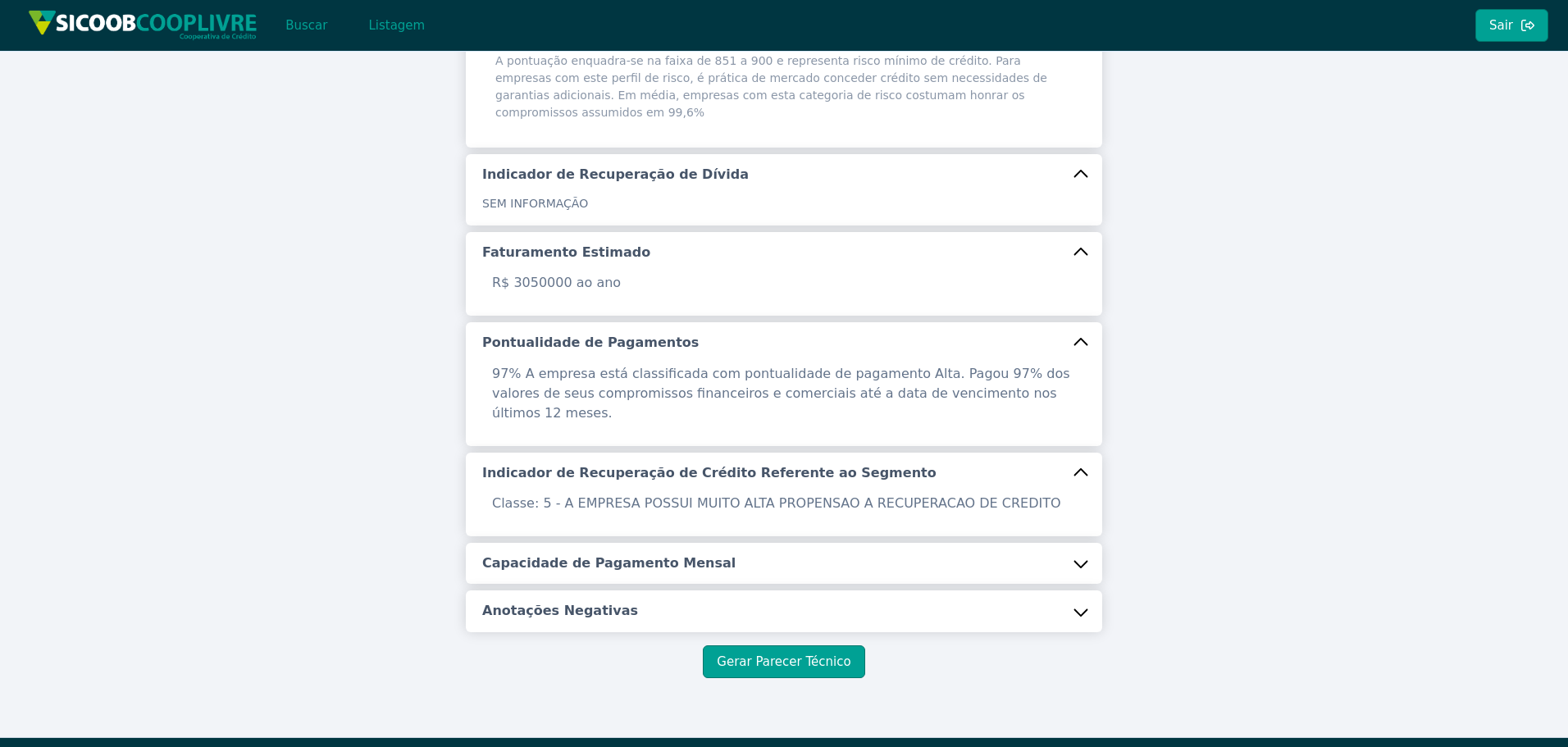
click at [682, 543] on button "Capacidade de Pagamento Mensal" at bounding box center [784, 563] width 637 height 41
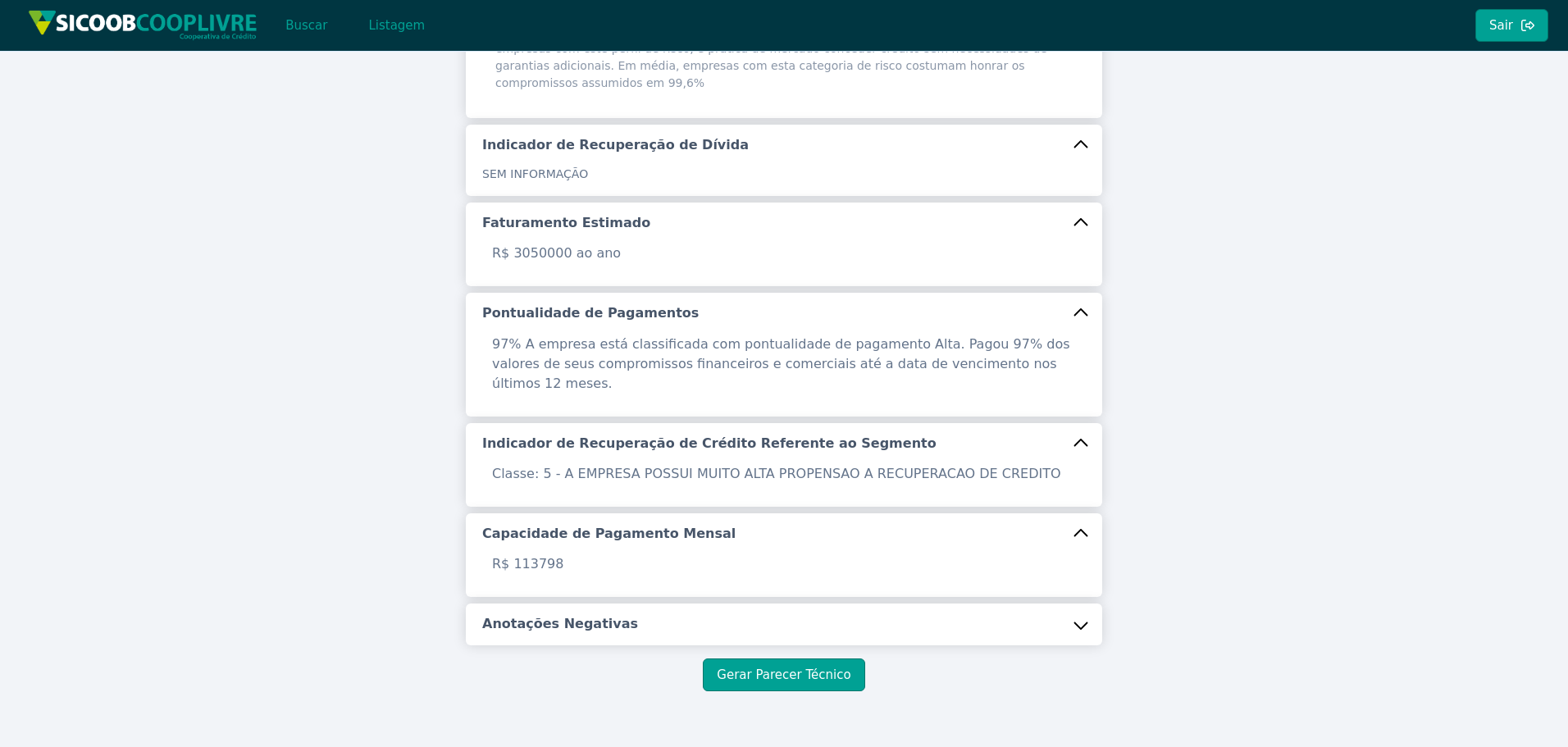
scroll to position [490, 0]
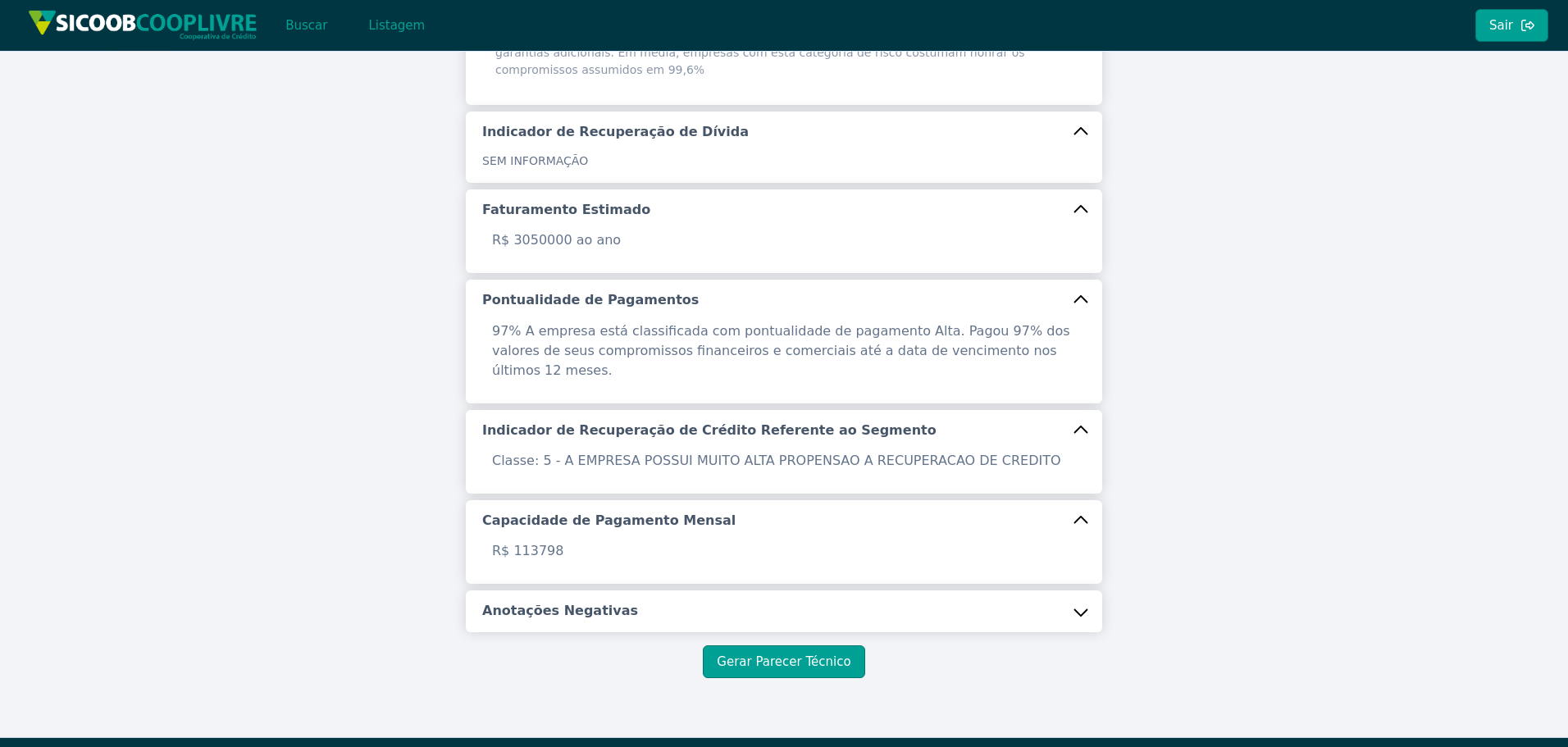
click at [556, 602] on h5 "Anotações Negativas" at bounding box center [560, 611] width 156 height 18
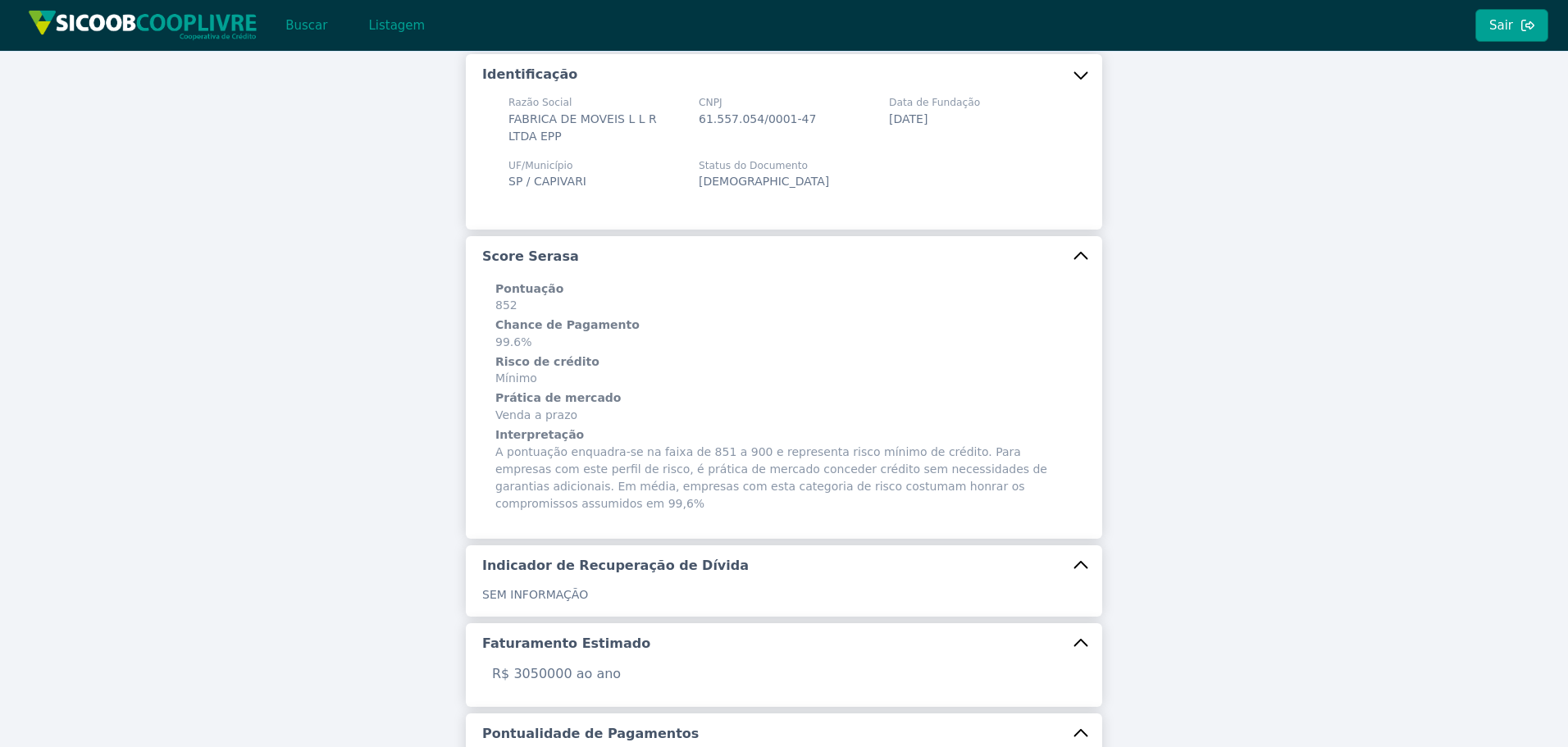
scroll to position [0, 0]
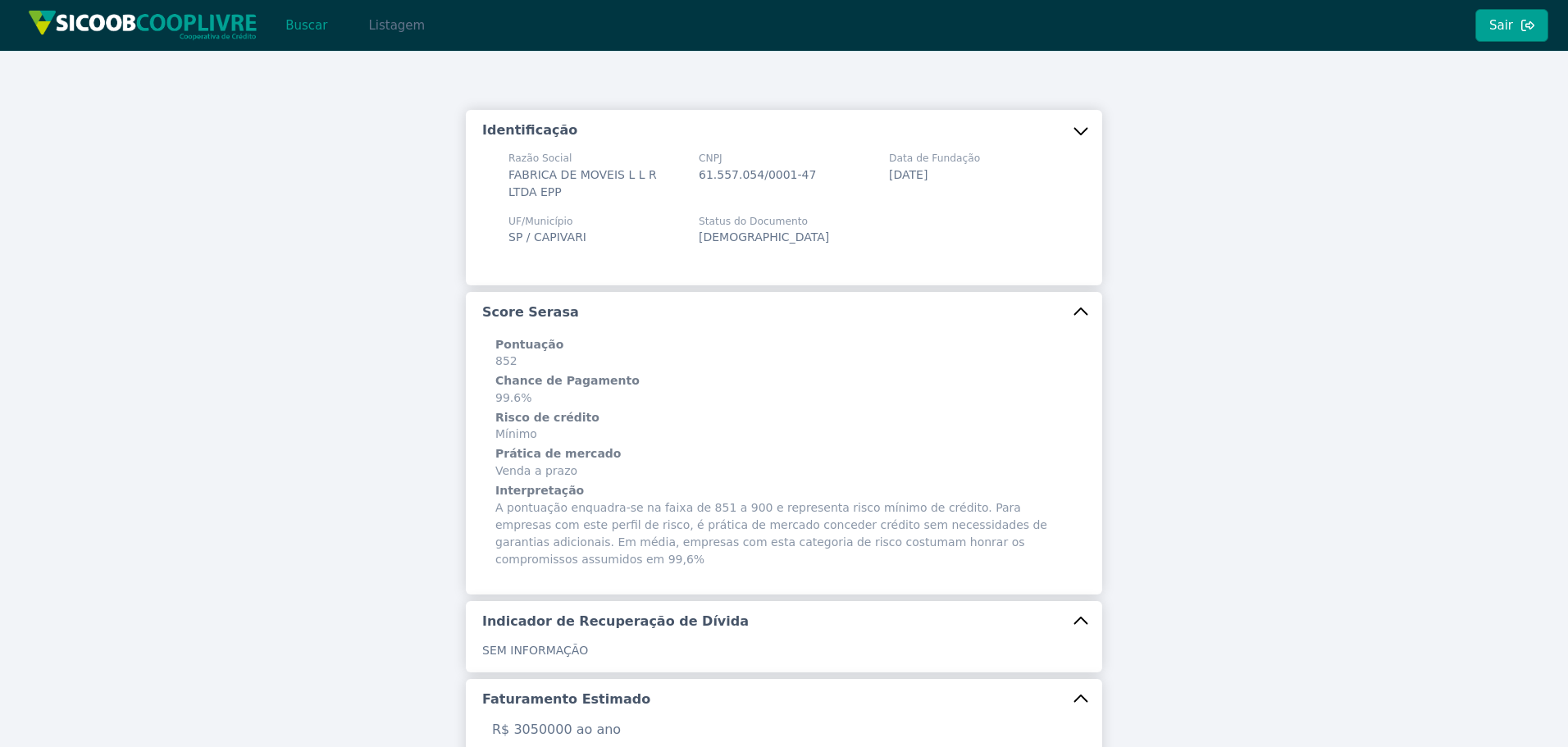
click at [386, 20] on button "Listagem" at bounding box center [397, 26] width 84 height 33
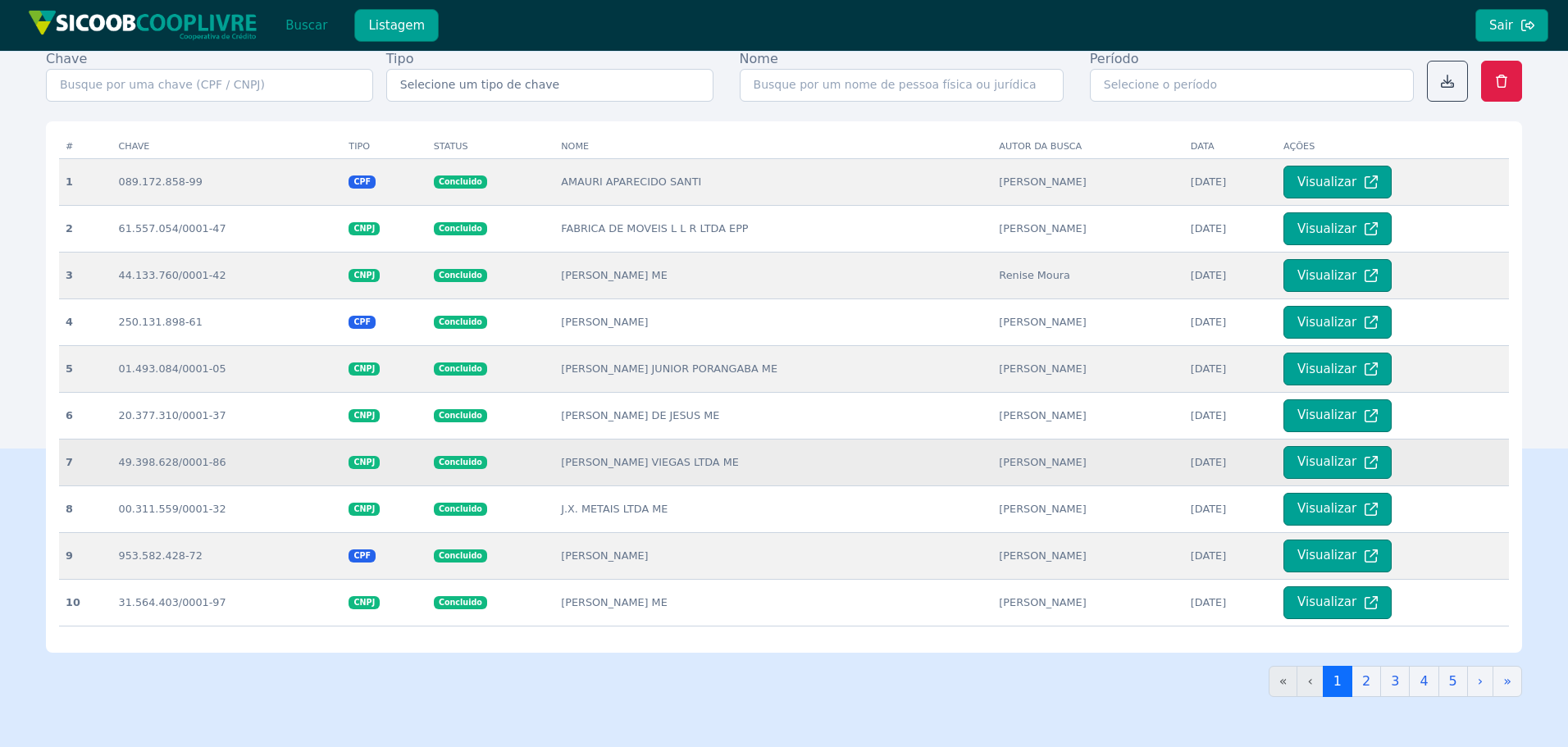
scroll to position [328, 0]
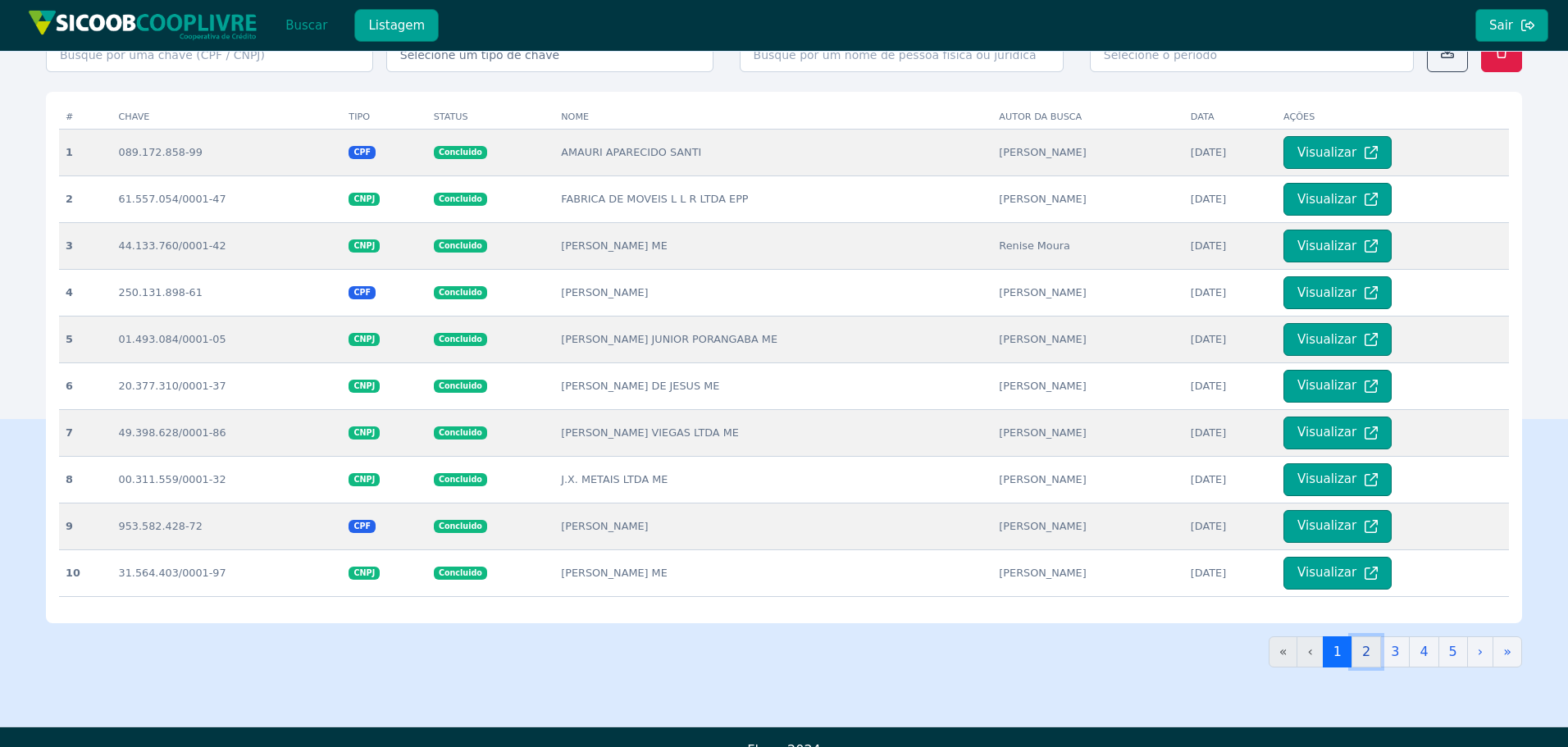
click at [1382, 655] on link "2" at bounding box center [1367, 652] width 30 height 31
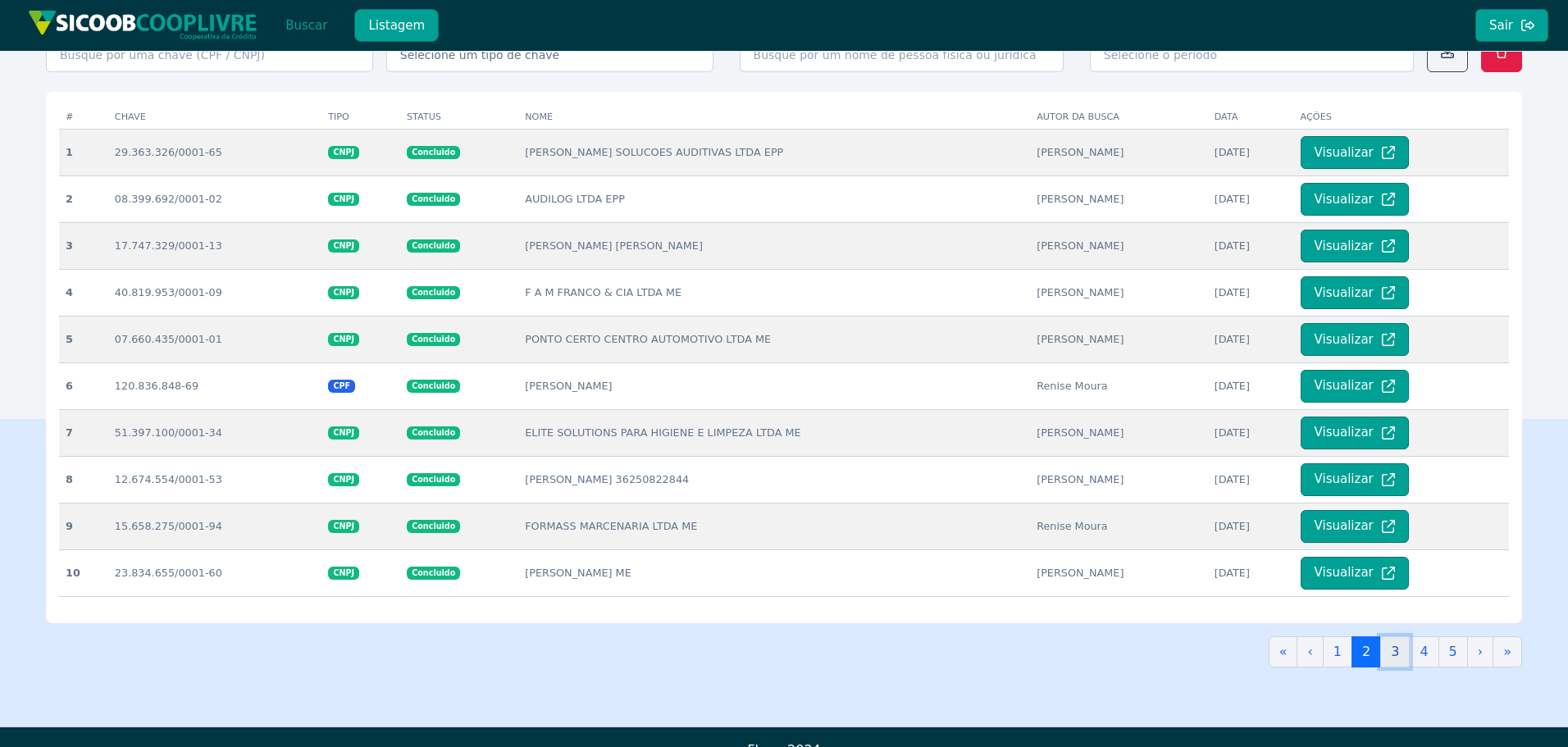
click at [1406, 661] on link "3" at bounding box center [1396, 652] width 30 height 31
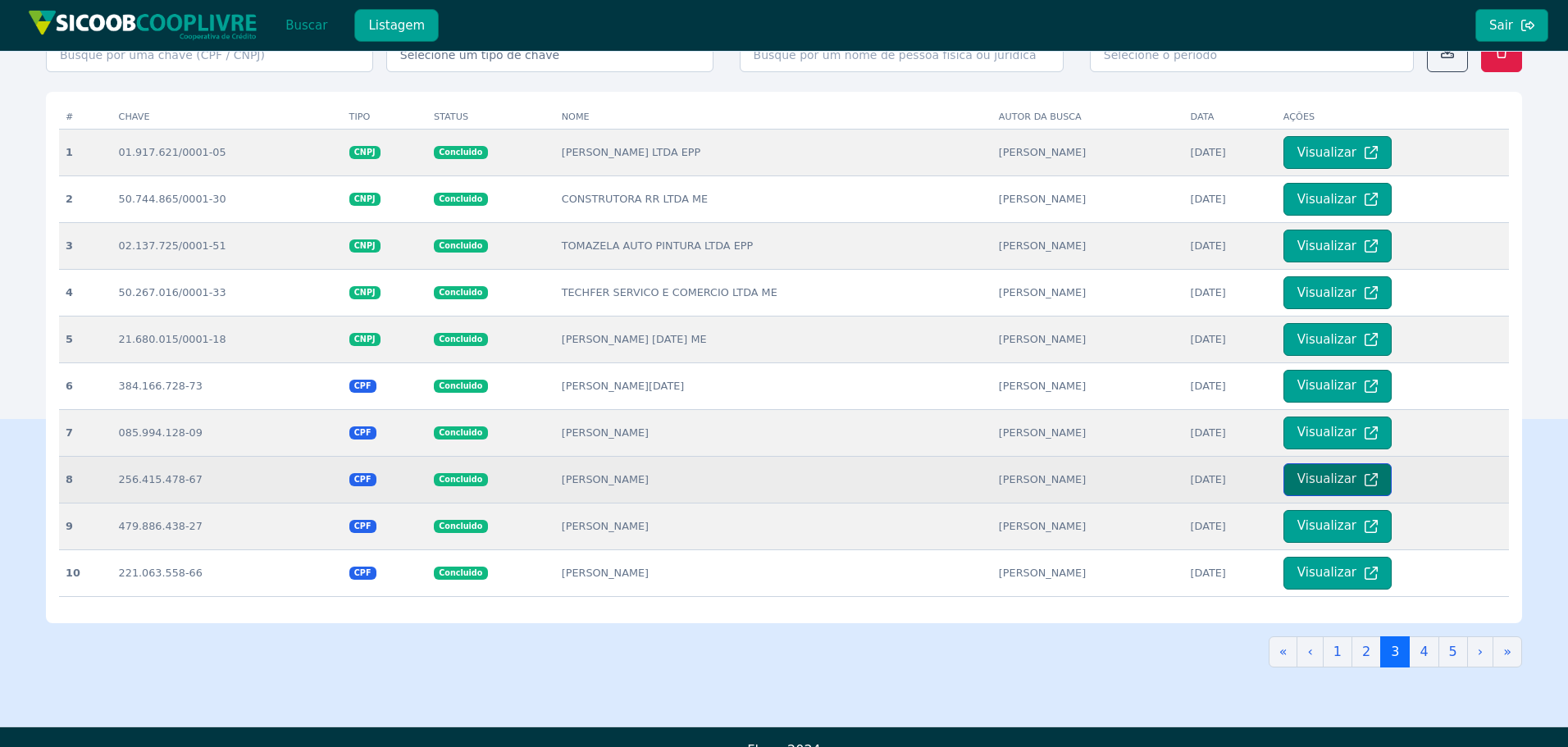
click at [1354, 483] on button "Visualizar" at bounding box center [1337, 480] width 108 height 33
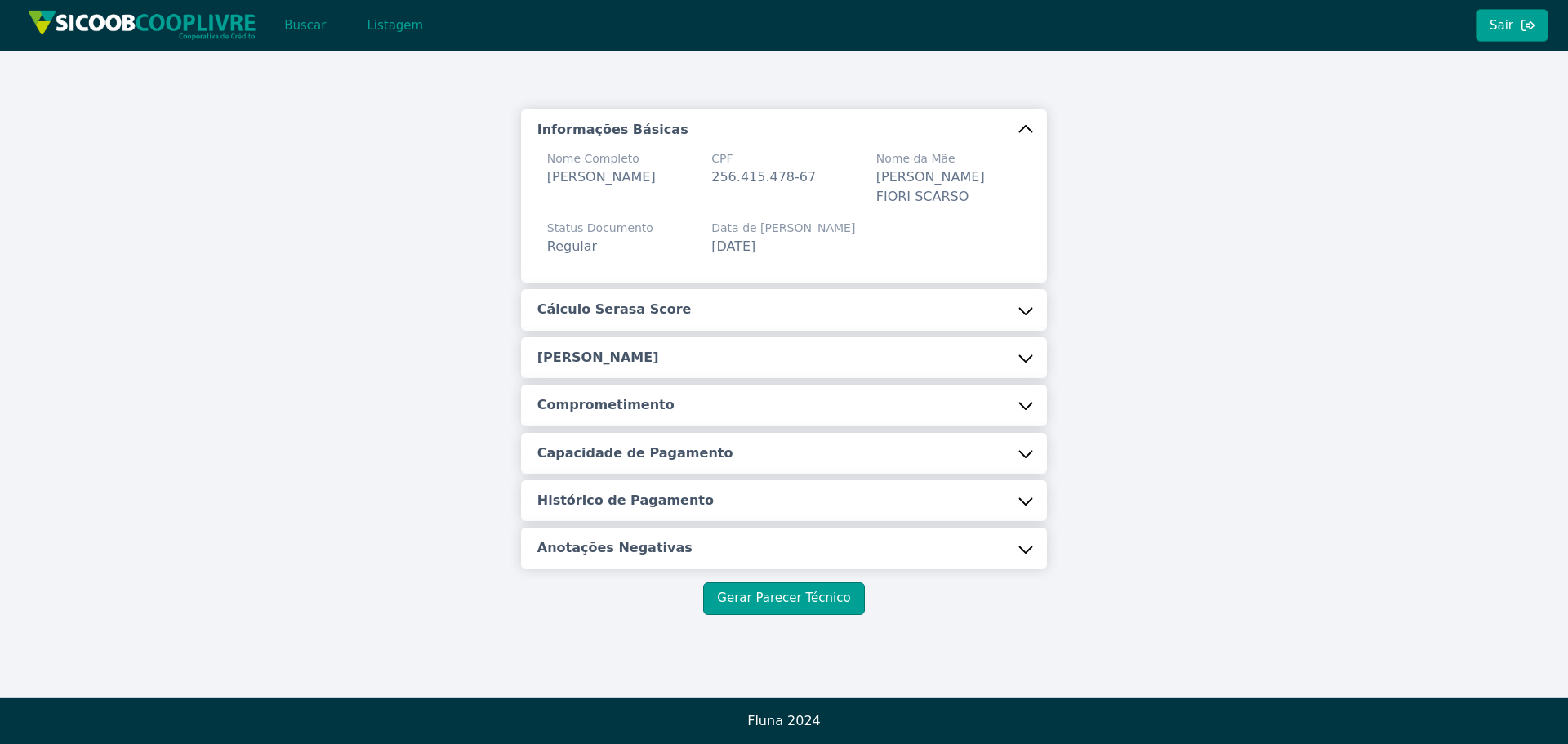
click at [660, 541] on h5 "Anotações Negativas" at bounding box center [614, 548] width 155 height 18
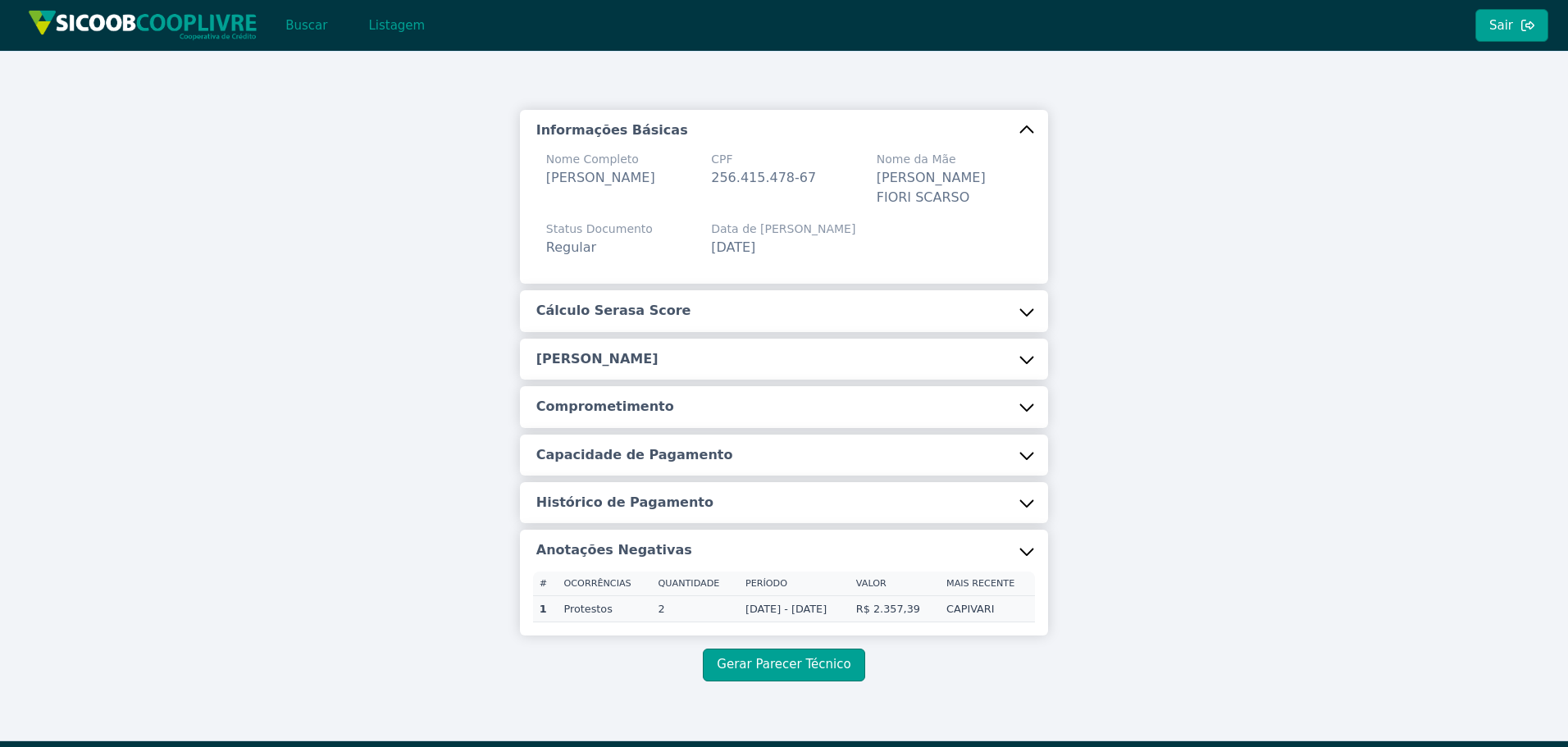
click at [648, 505] on h5 "Histórico de Pagamento" at bounding box center [624, 503] width 177 height 18
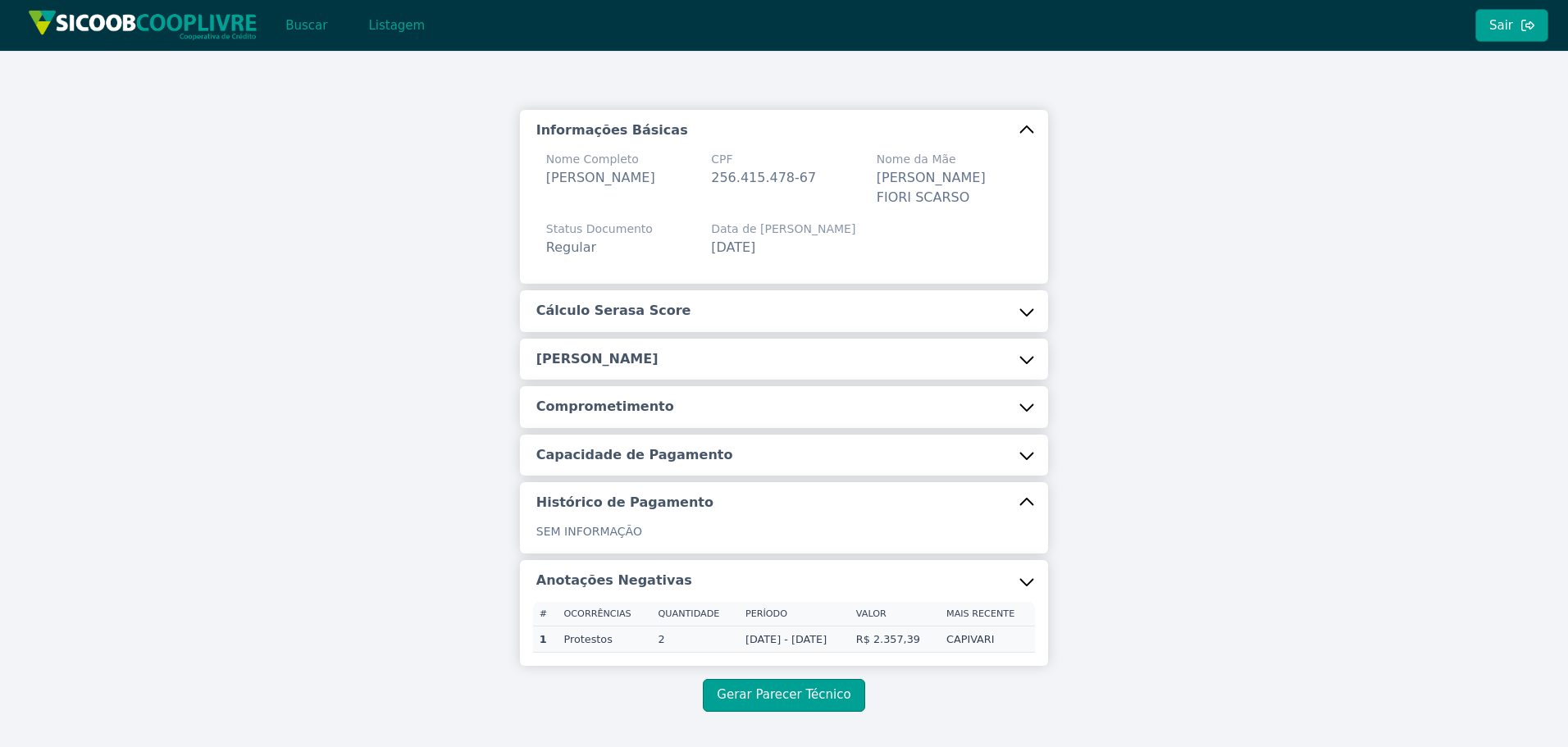
click at [638, 464] on button "Capacidade de Pagamento" at bounding box center [784, 455] width 528 height 41
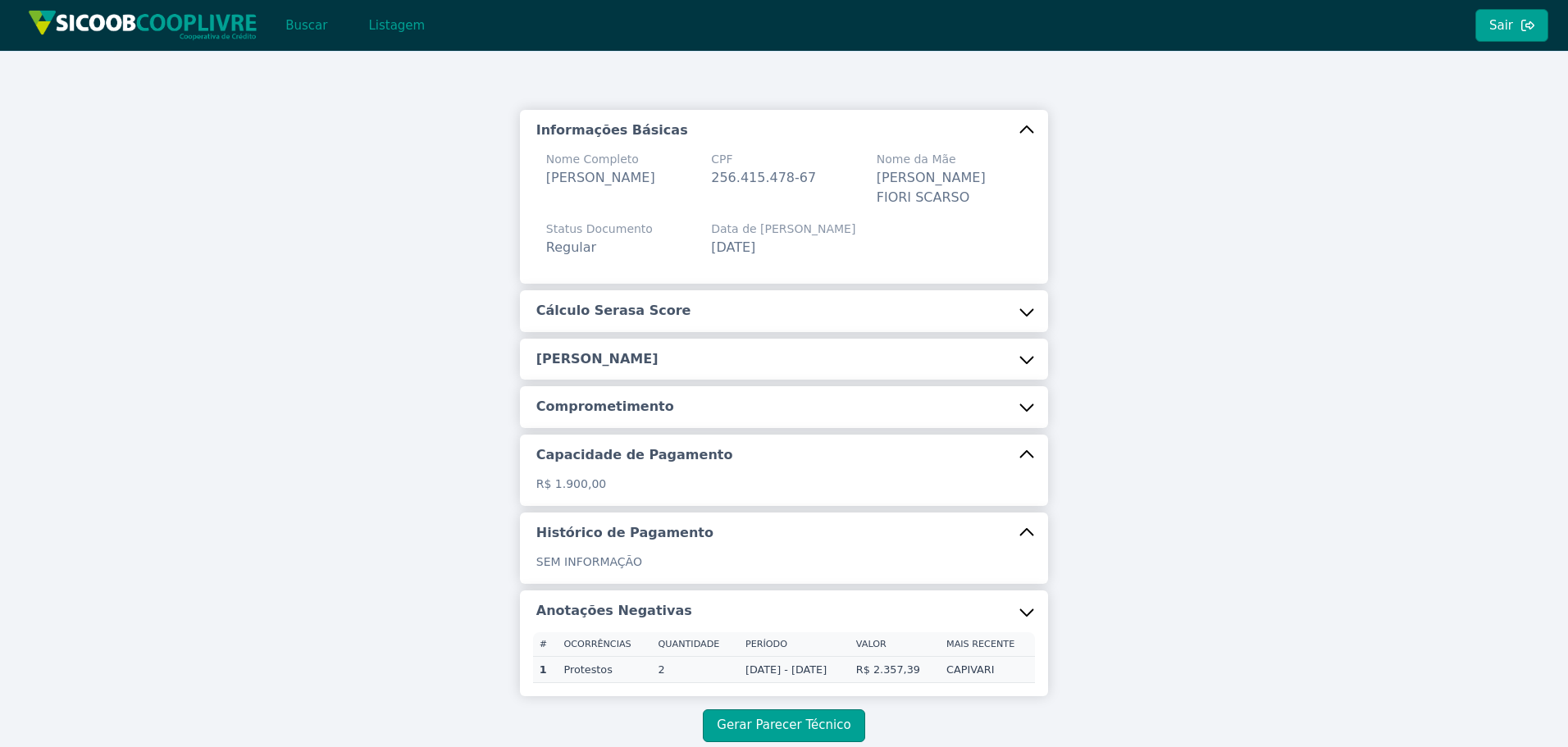
click at [602, 403] on h5 "Comprometimento" at bounding box center [605, 406] width 138 height 18
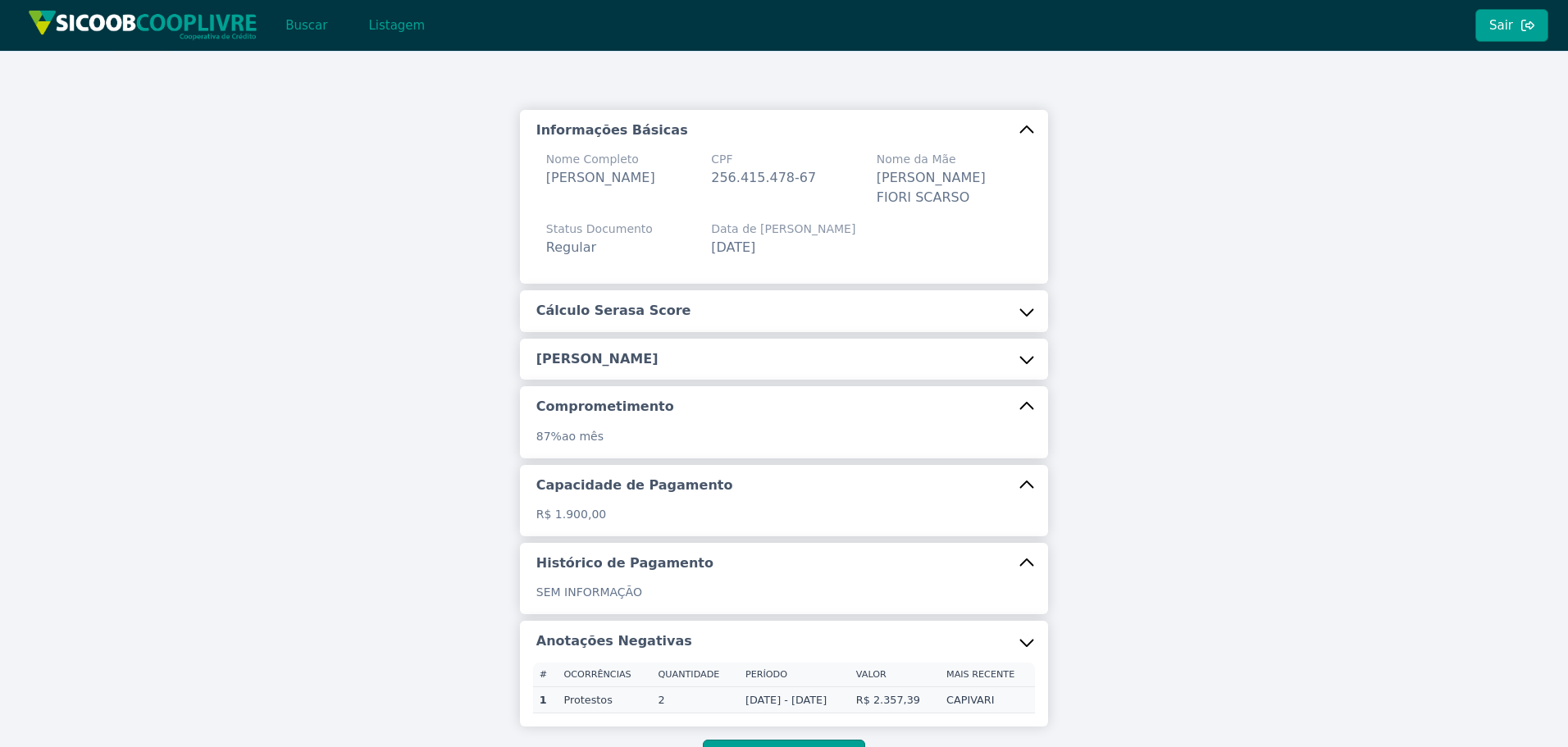
click at [613, 369] on h5 "[PERSON_NAME]" at bounding box center [597, 359] width 122 height 18
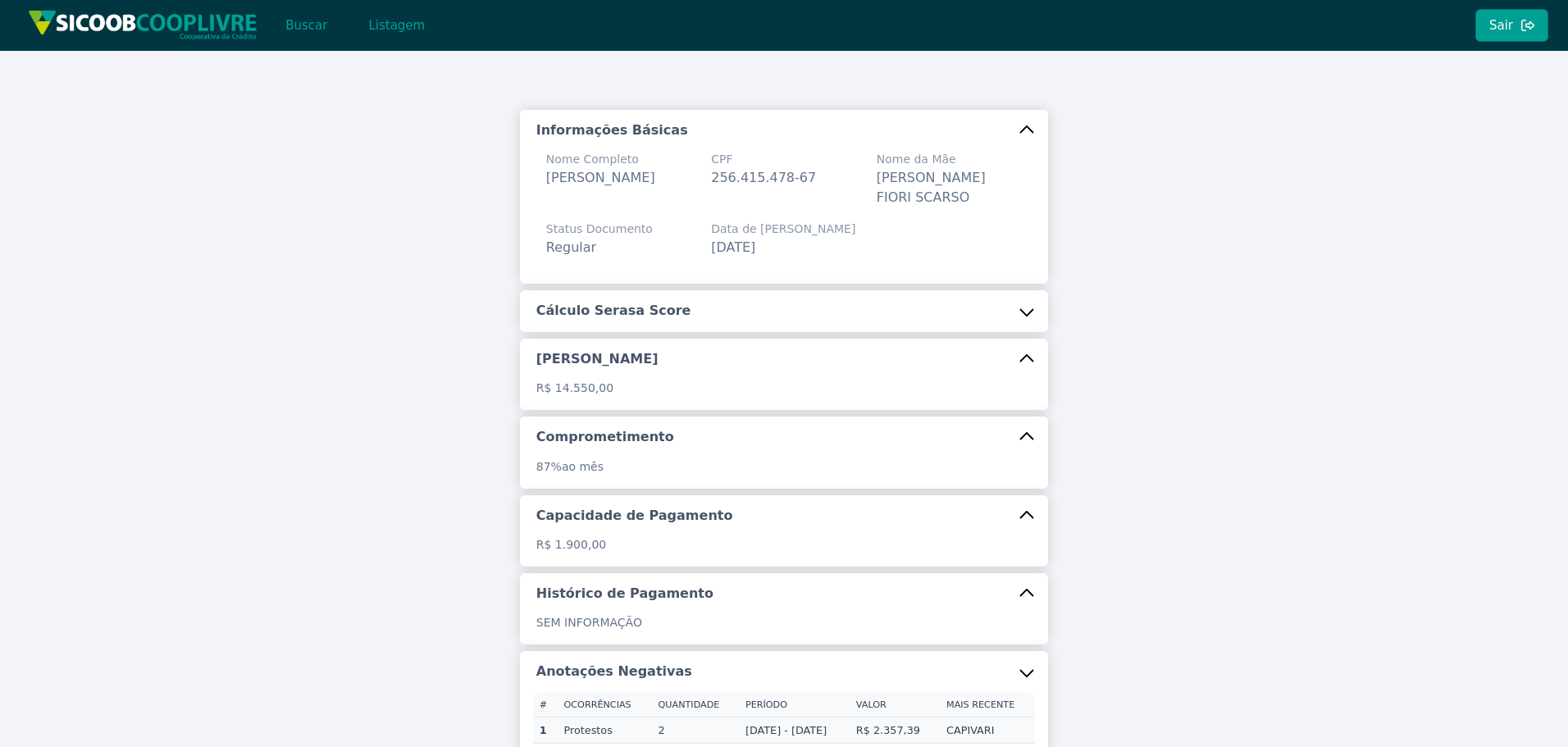
click at [645, 308] on h5 "Cálculo Serasa Score" at bounding box center [614, 311] width 155 height 18
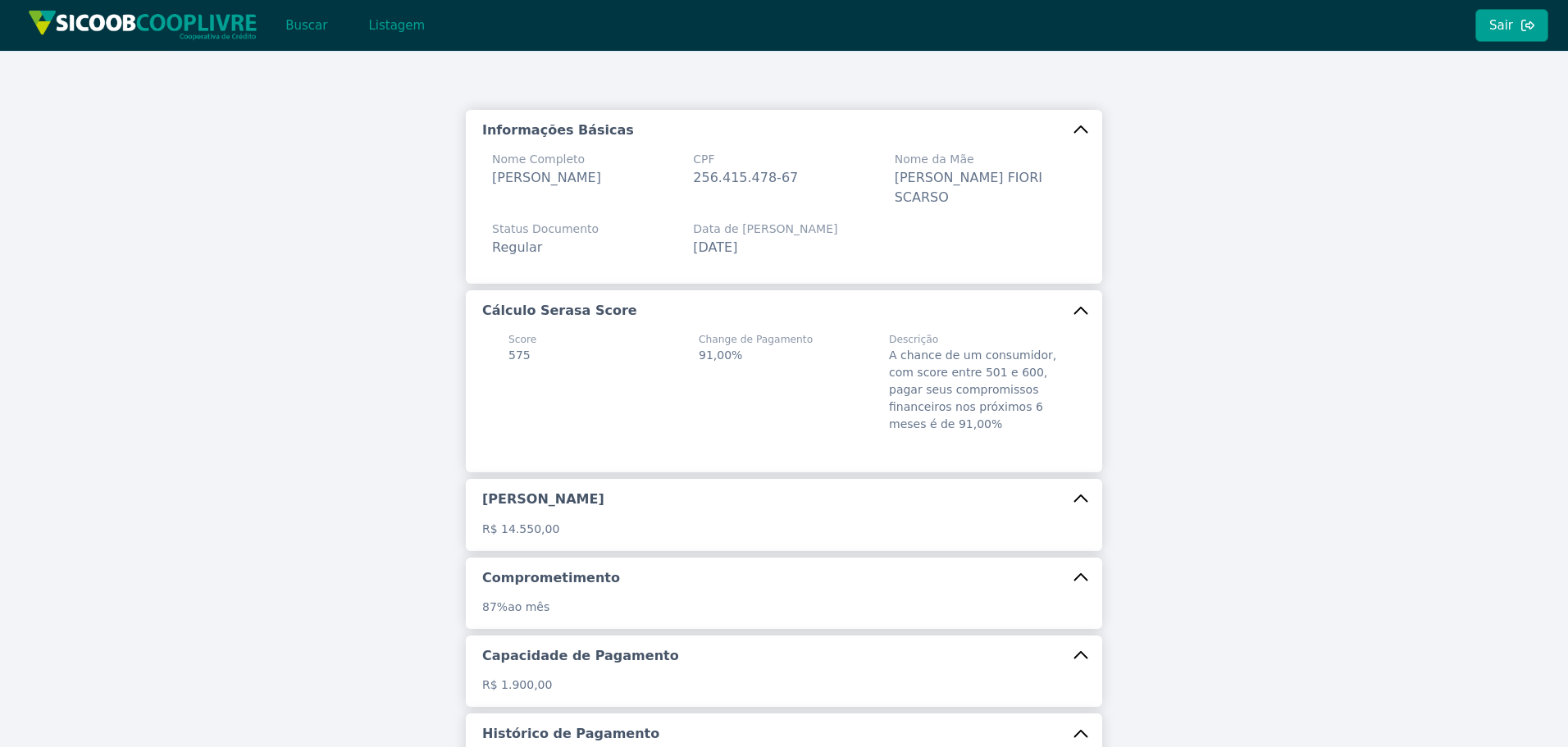
scroll to position [305, 0]
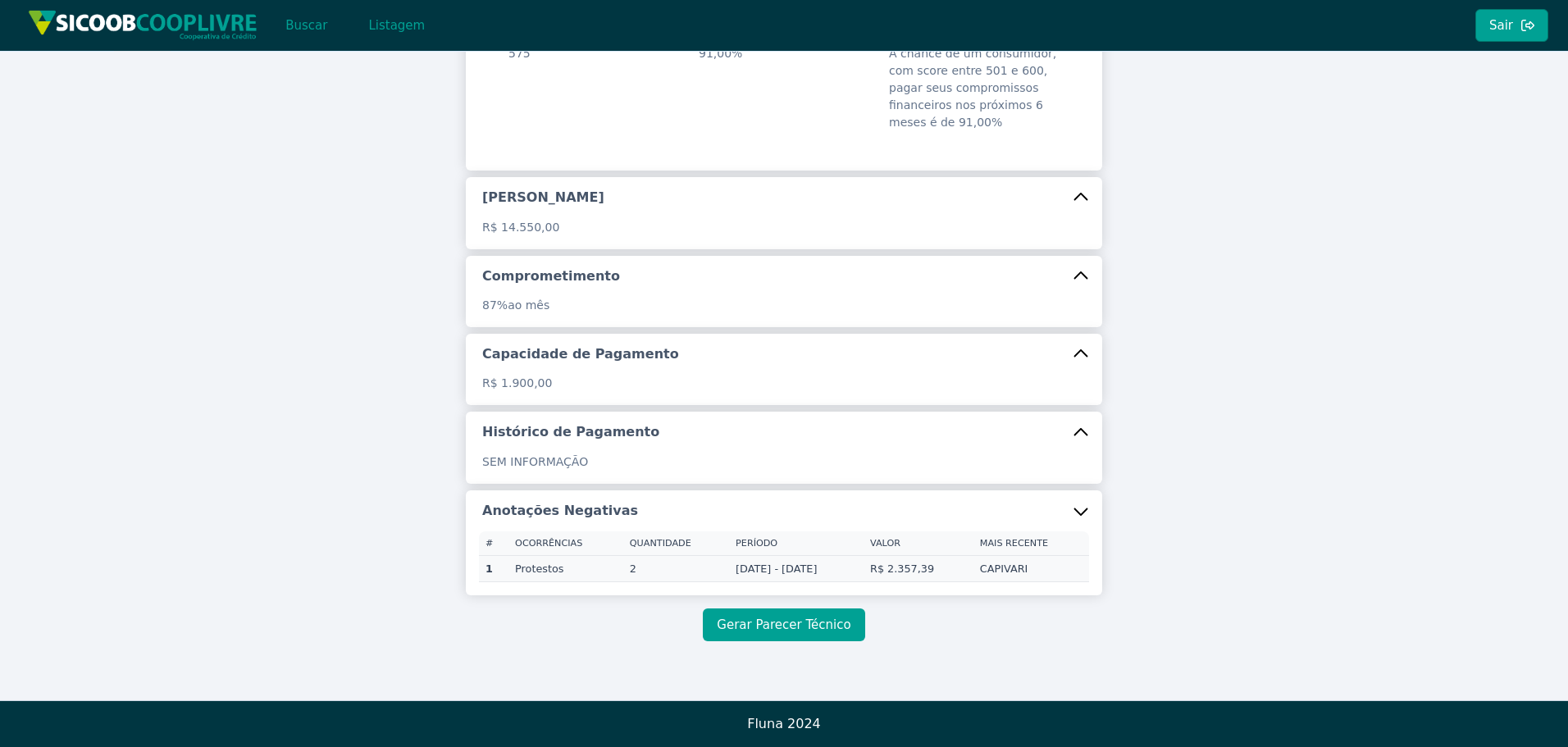
click at [774, 619] on button "Gerar Parecer Técnico" at bounding box center [784, 625] width 162 height 33
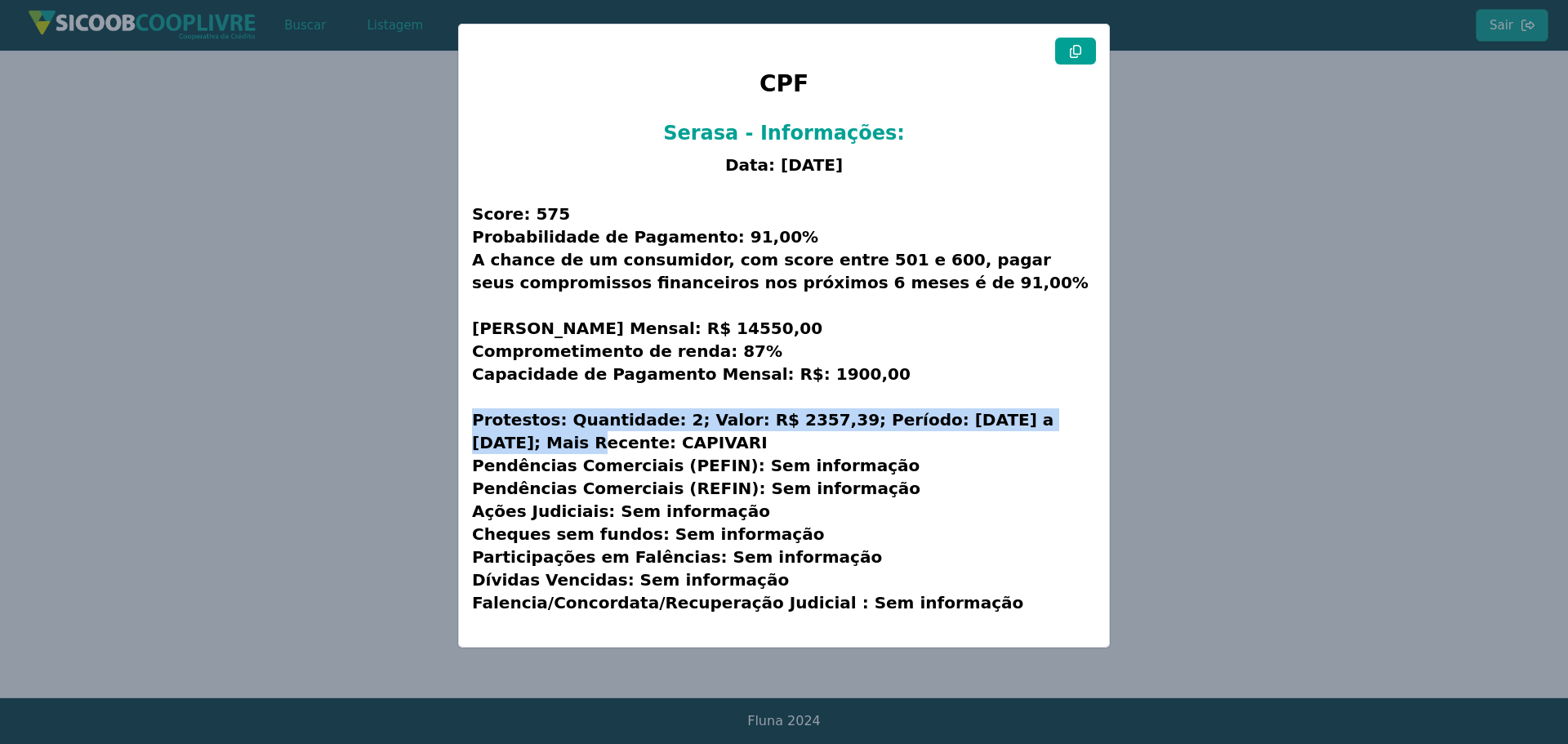
drag, startPoint x: 471, startPoint y: 416, endPoint x: 1055, endPoint y: 425, distance: 584.1
click at [1055, 425] on div "CPF Serasa - Informações: Data: [DATE] Score: 575 Probabilidade de Pagamento: 9…" at bounding box center [784, 336] width 651 height 622
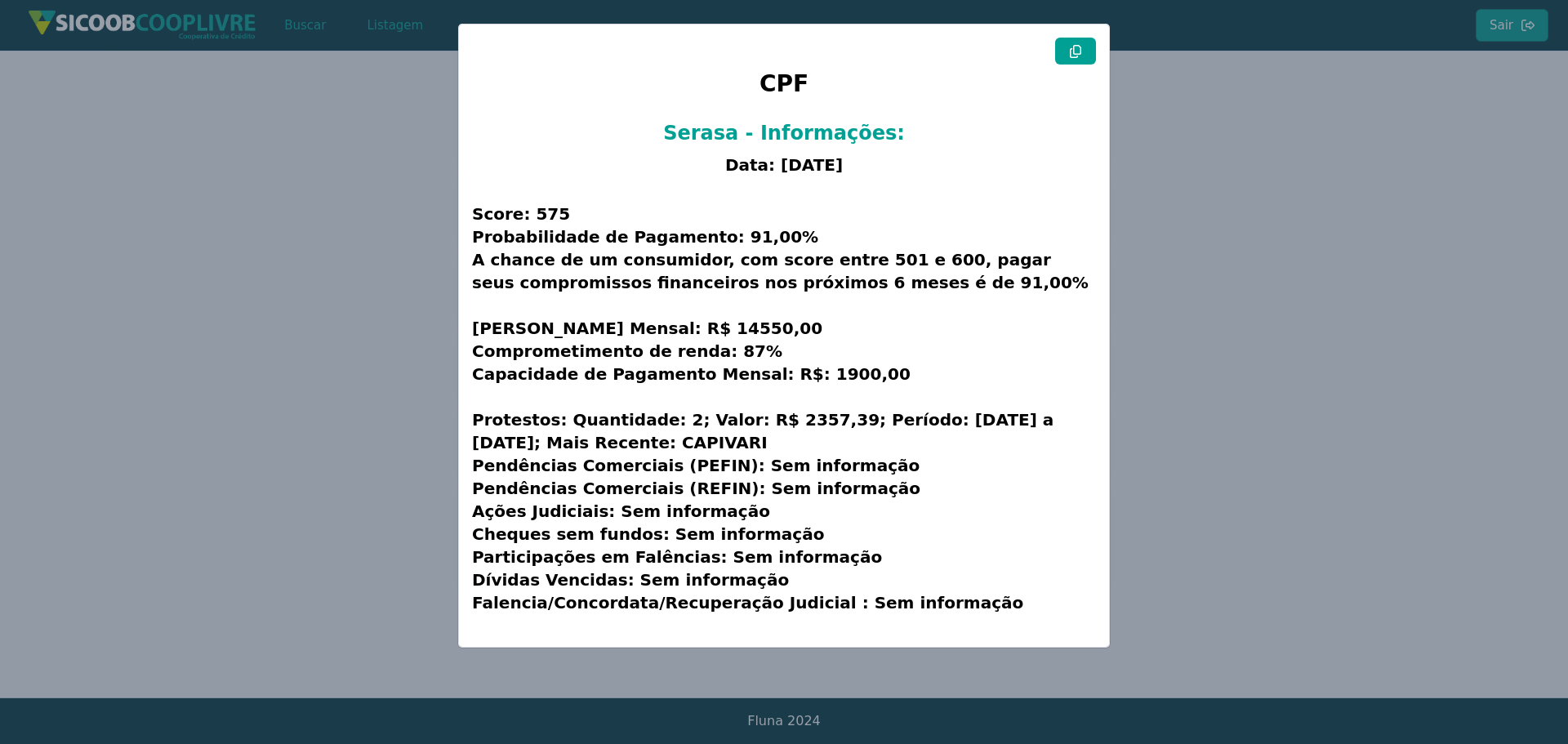
click at [971, 582] on h3 "Score: 575 Probabilidade de Pagamento: 91,00% A chance de um consumidor, com sc…" at bounding box center [784, 408] width 624 height 451
click at [246, 300] on modal-container "CPF Serasa - Informações: Data: [DATE] Score: 575 Probabilidade de Pagamento: 9…" at bounding box center [784, 372] width 1568 height 744
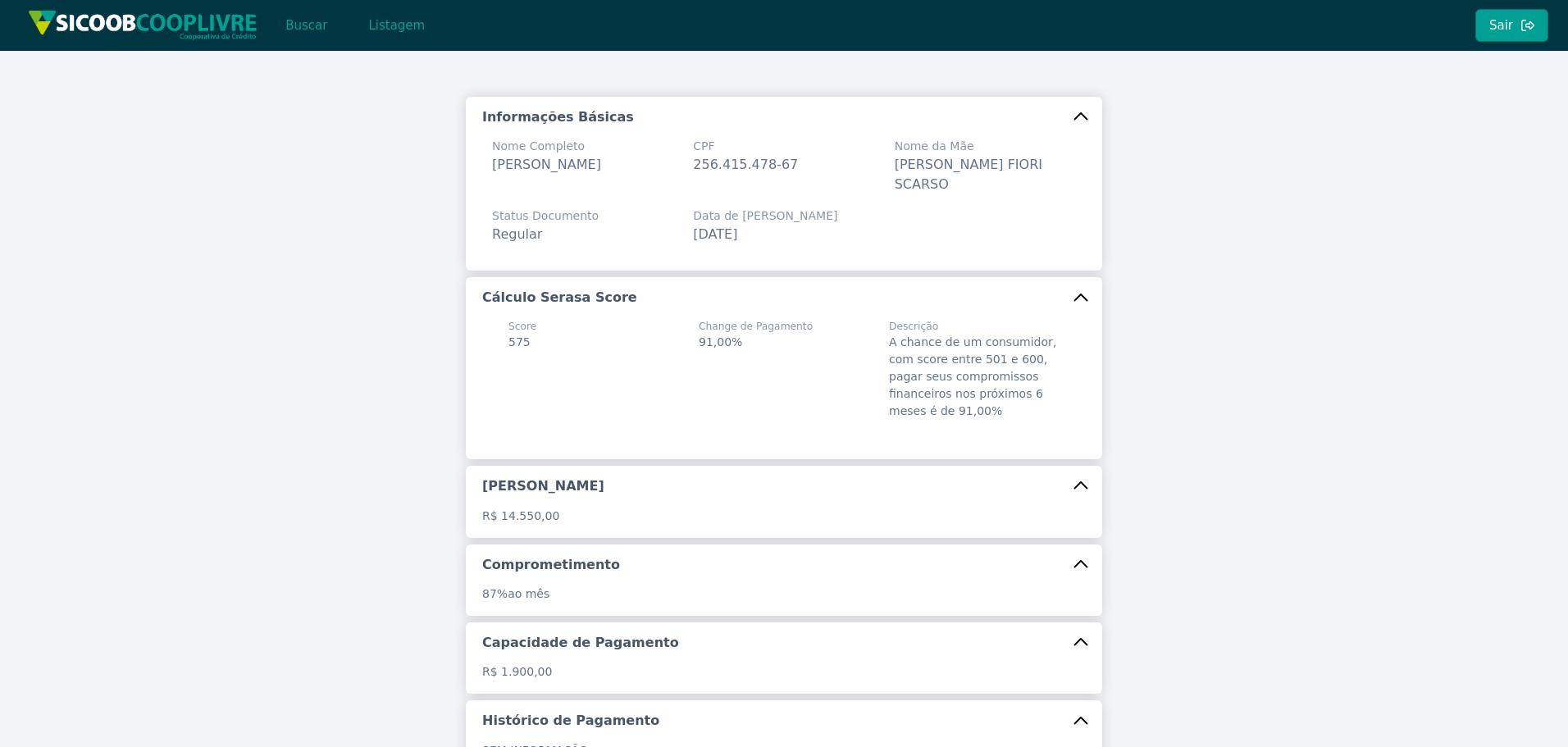
scroll to position [0, 0]
